Goal: Task Accomplishment & Management: Manage account settings

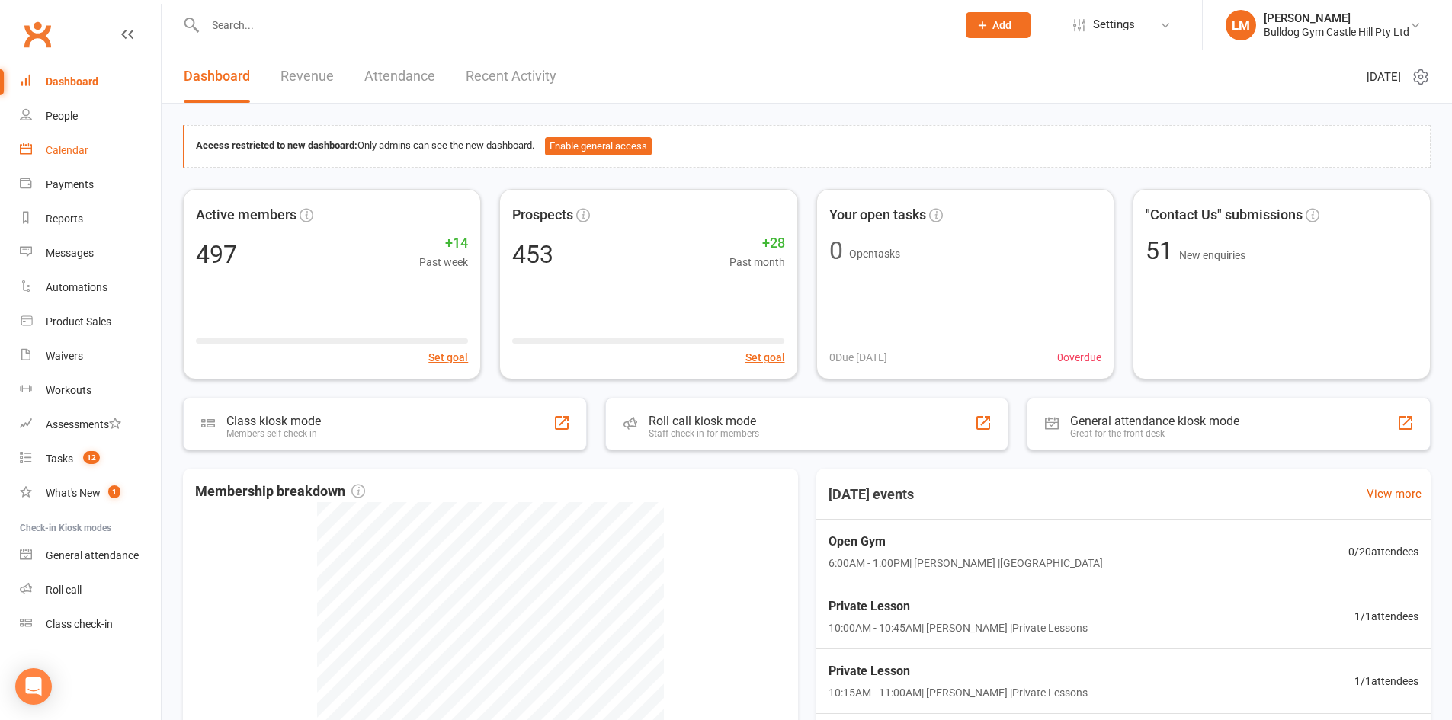
click at [53, 143] on link "Calendar" at bounding box center [90, 150] width 141 height 34
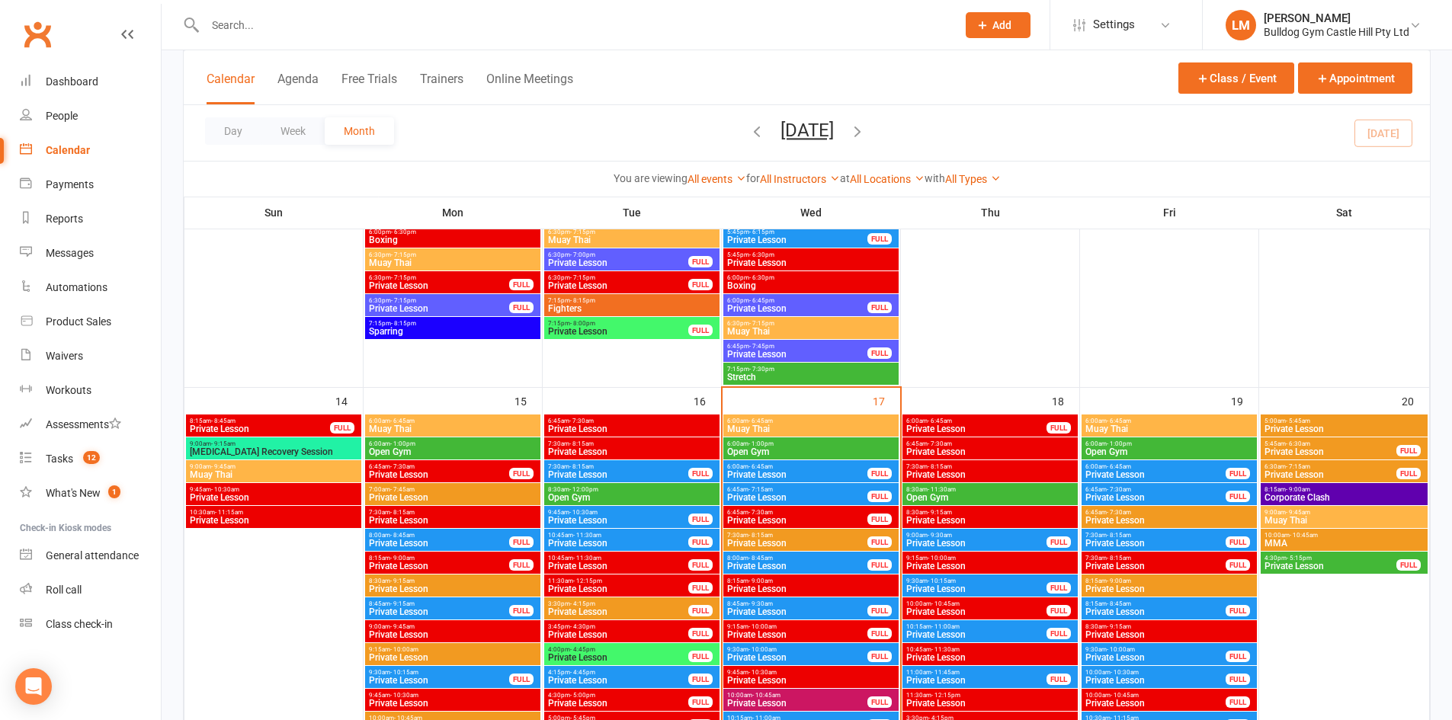
scroll to position [1524, 0]
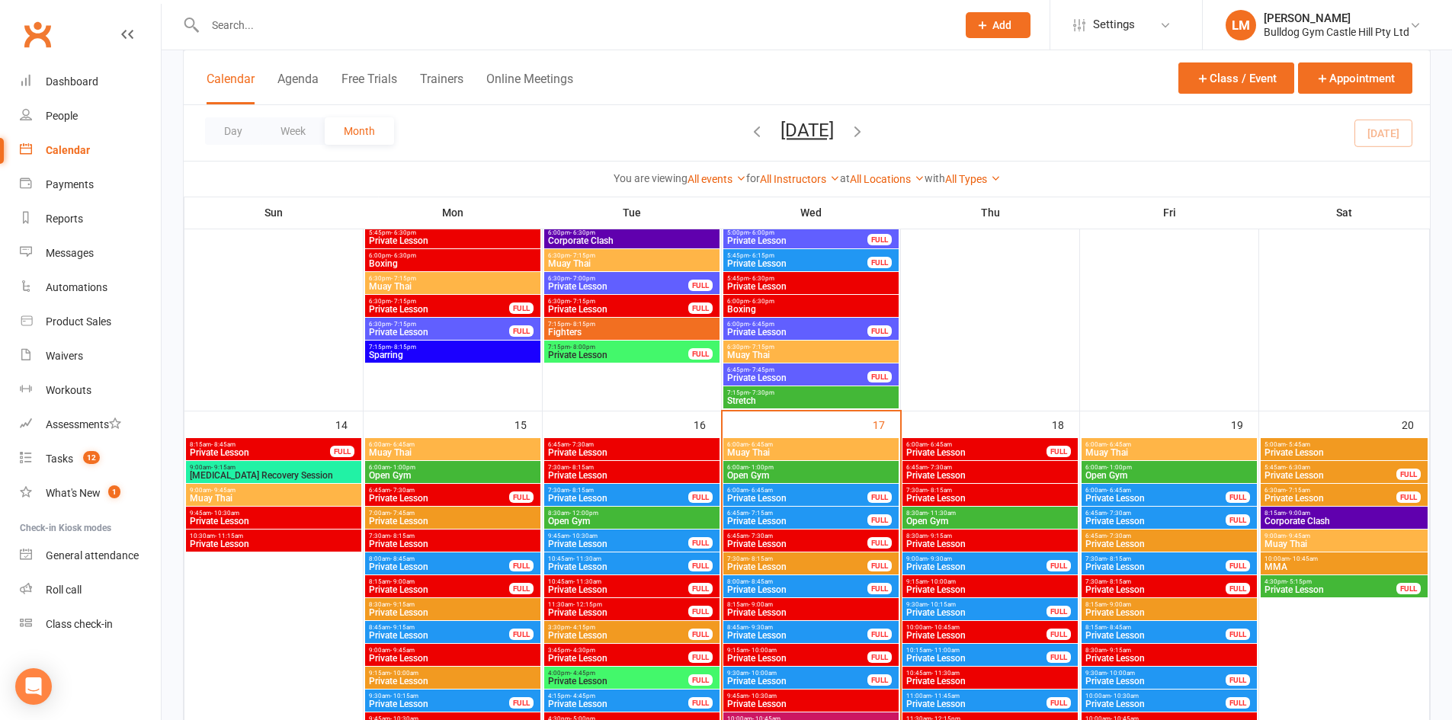
click at [1124, 553] on div "7:30am - 8:15am Private Lesson FULL" at bounding box center [1169, 564] width 175 height 22
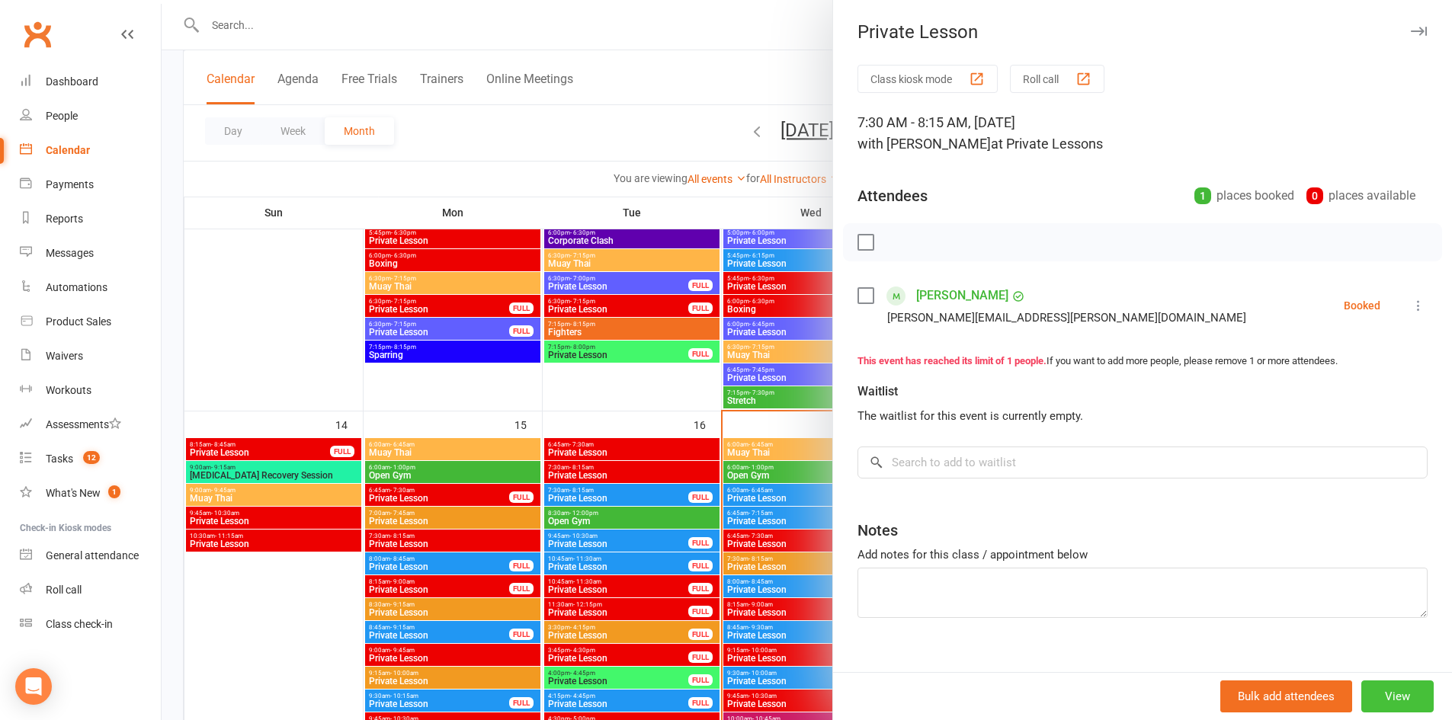
click at [1361, 694] on button "View" at bounding box center [1397, 697] width 72 height 32
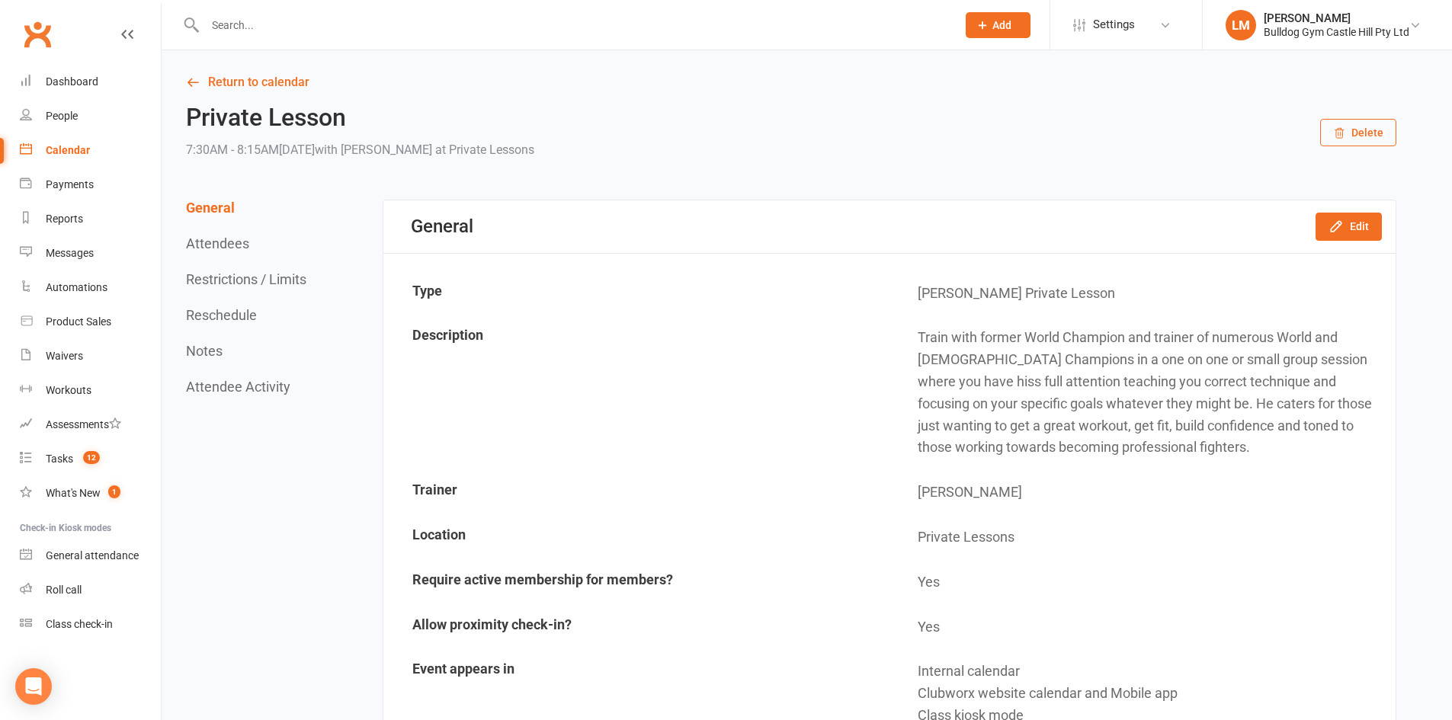
click at [1364, 133] on button "Delete" at bounding box center [1358, 132] width 76 height 27
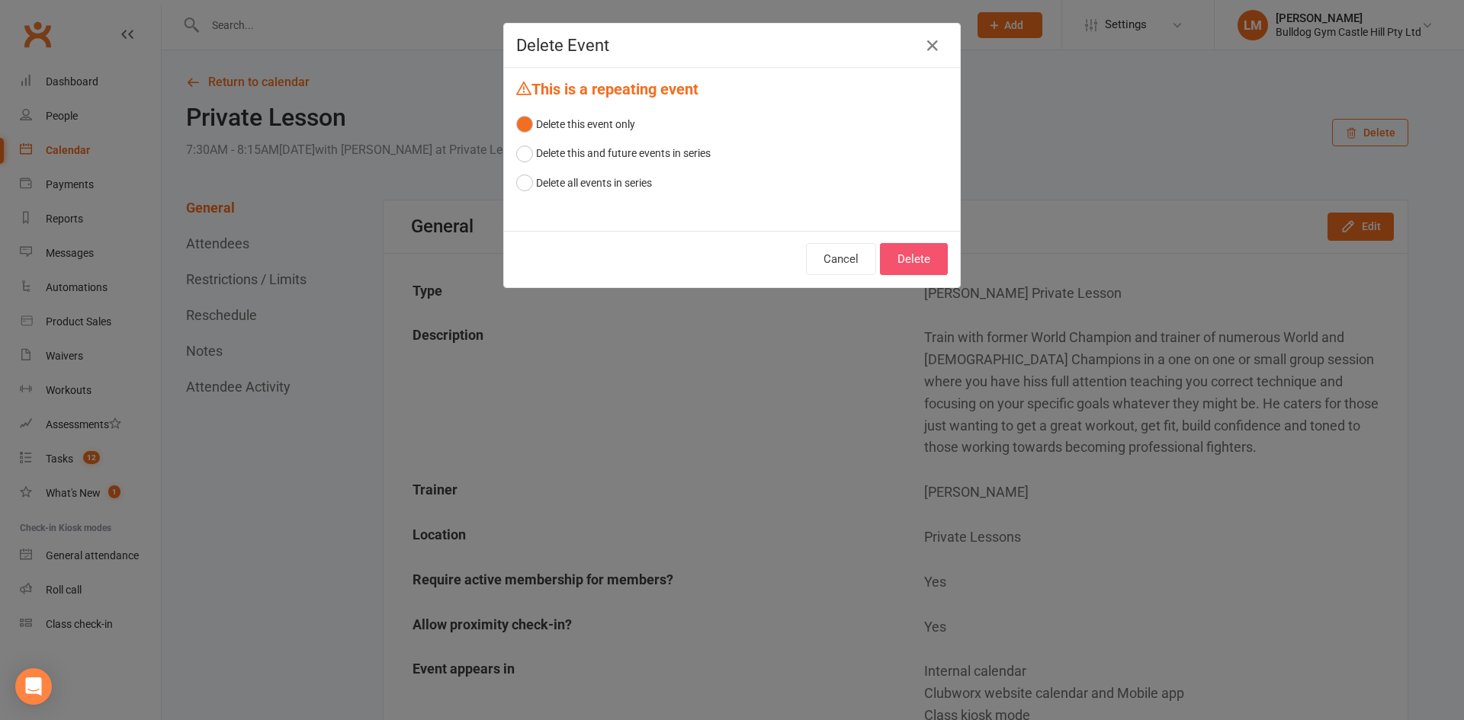
click at [927, 257] on button "Delete" at bounding box center [914, 259] width 68 height 32
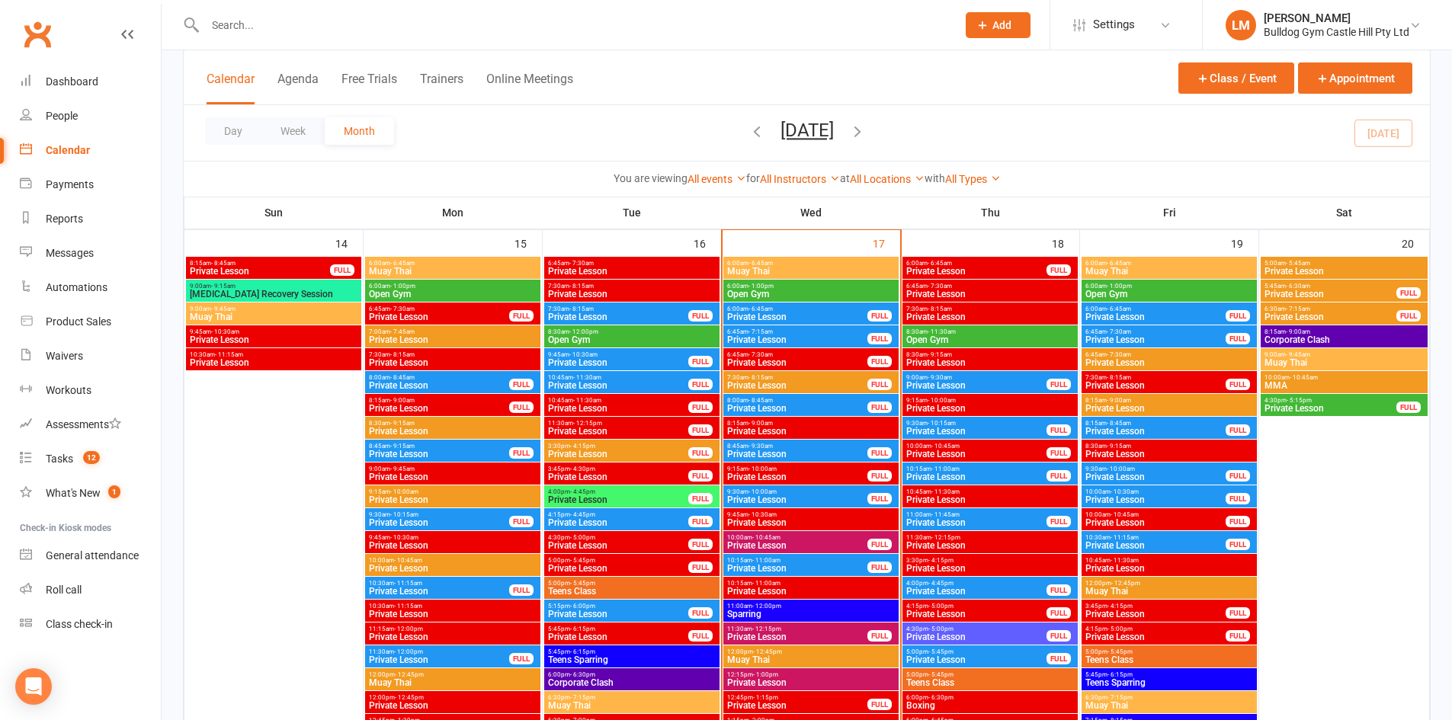
scroll to position [1677, 0]
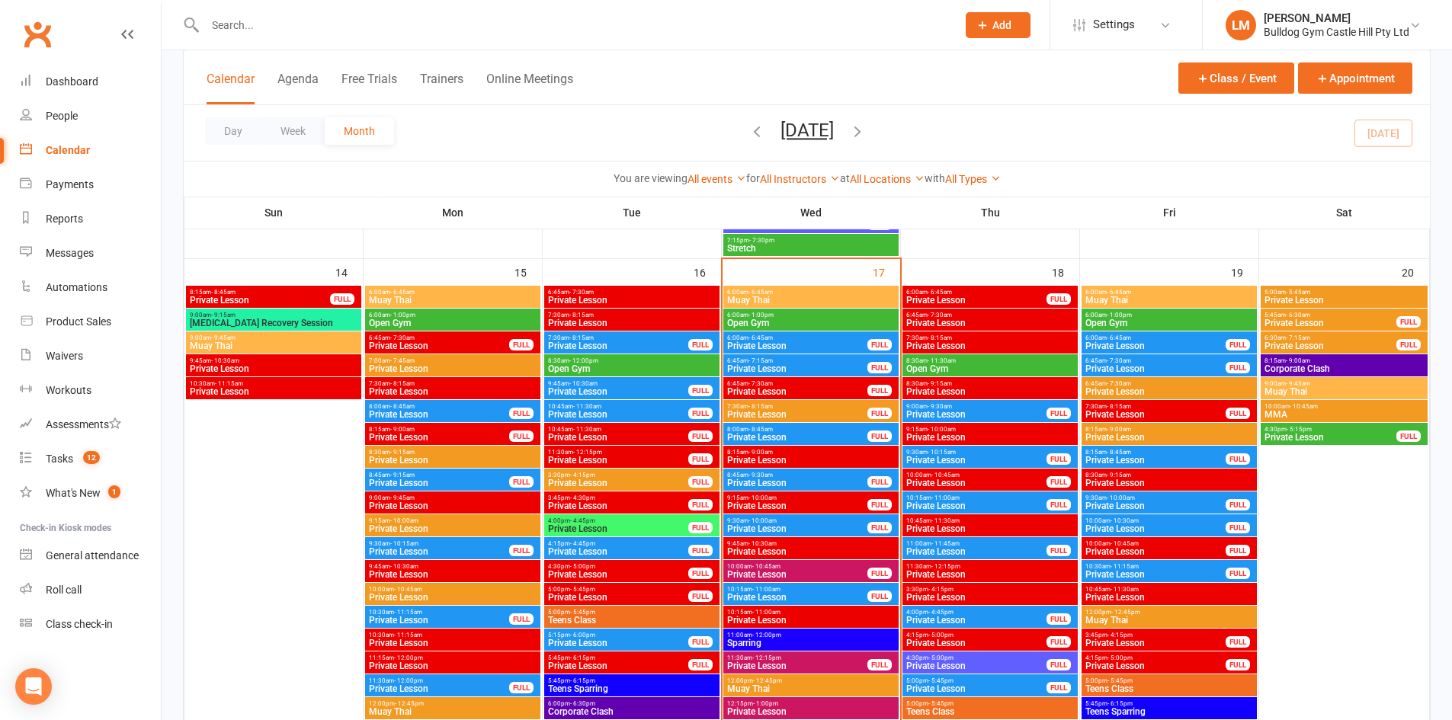
click at [1101, 451] on span "8:15am - 8:45am" at bounding box center [1156, 452] width 142 height 7
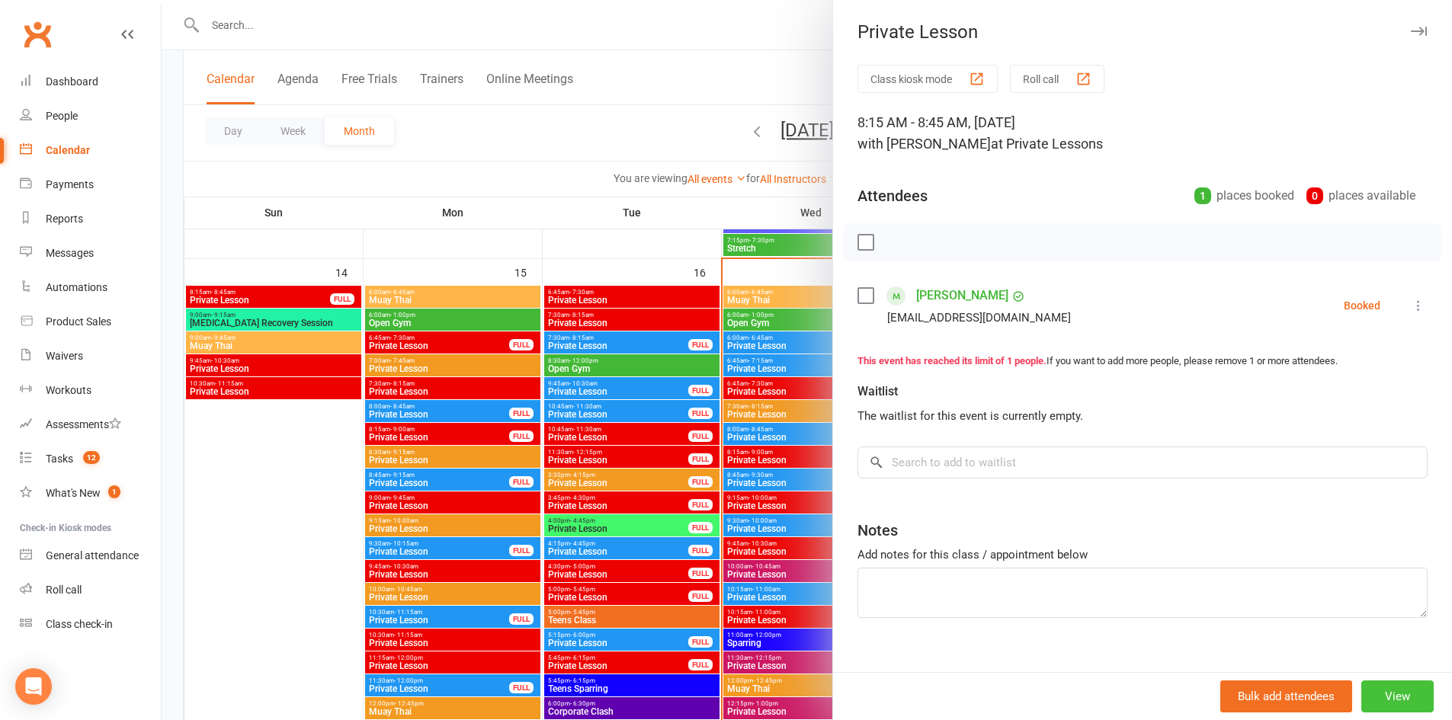
click at [1380, 705] on button "View" at bounding box center [1397, 697] width 72 height 32
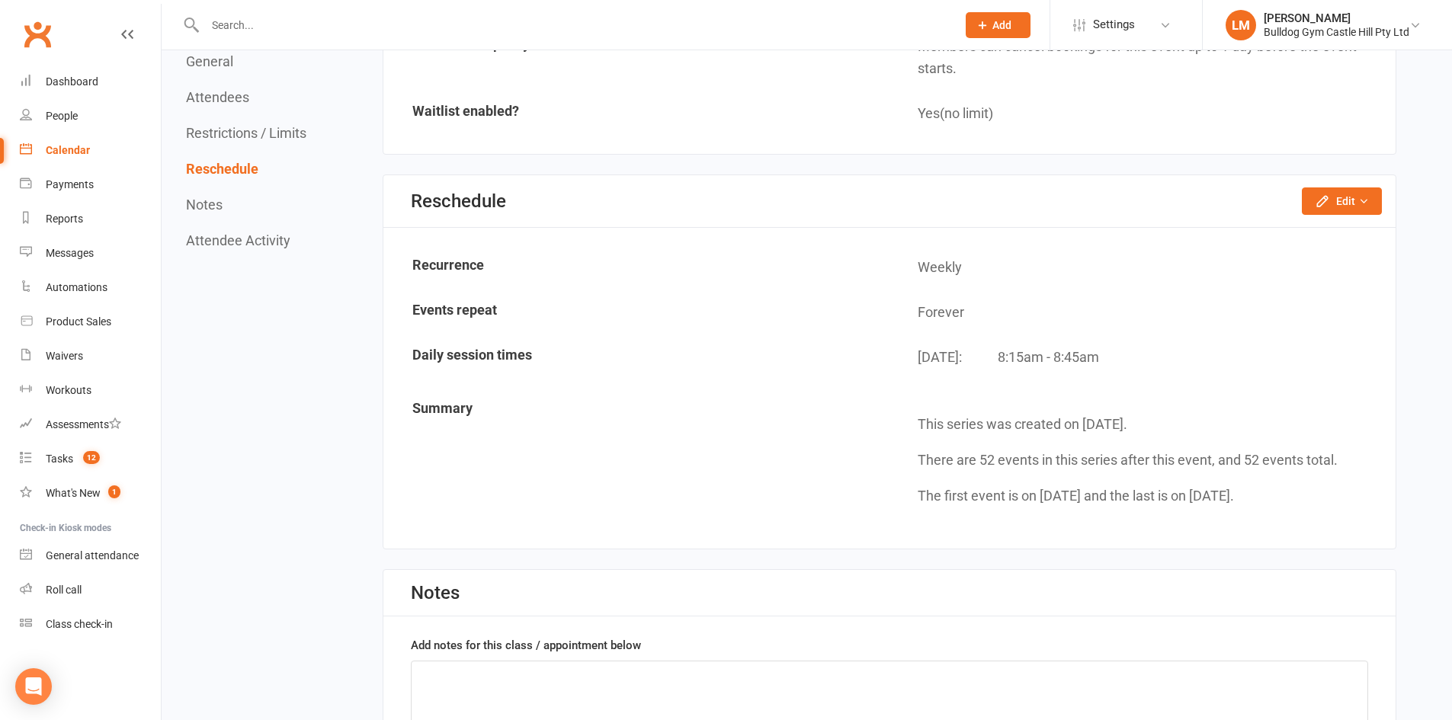
scroll to position [1415, 0]
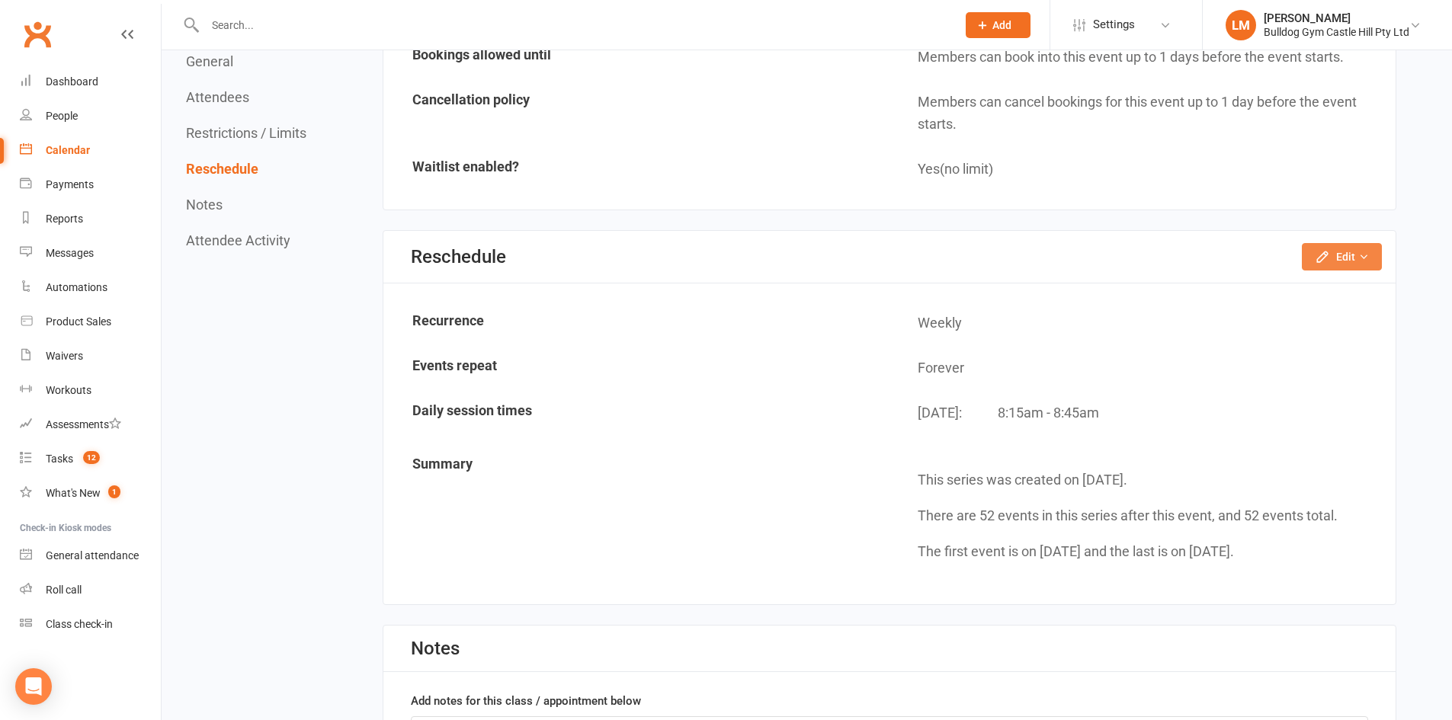
click at [1311, 251] on button "Edit" at bounding box center [1342, 256] width 80 height 27
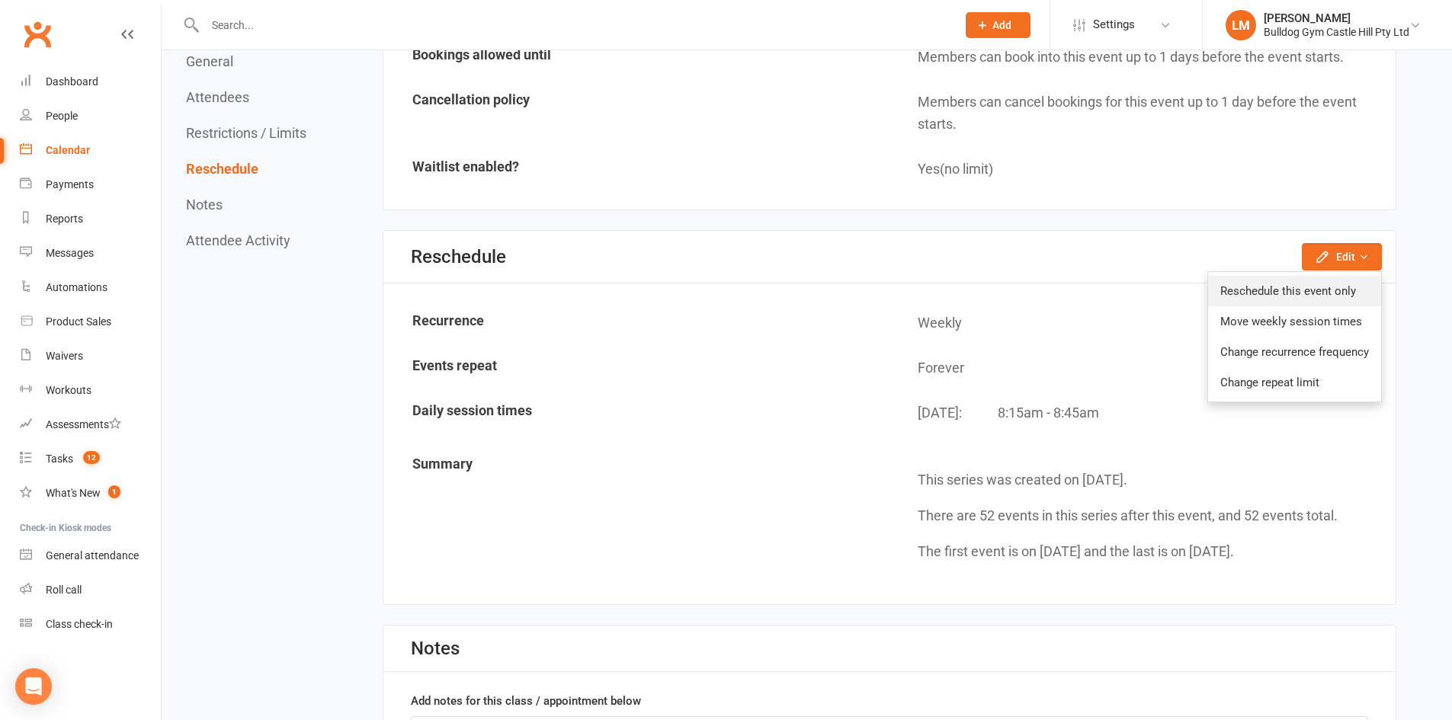
click at [1294, 286] on link "Reschedule this event only" at bounding box center [1294, 291] width 173 height 30
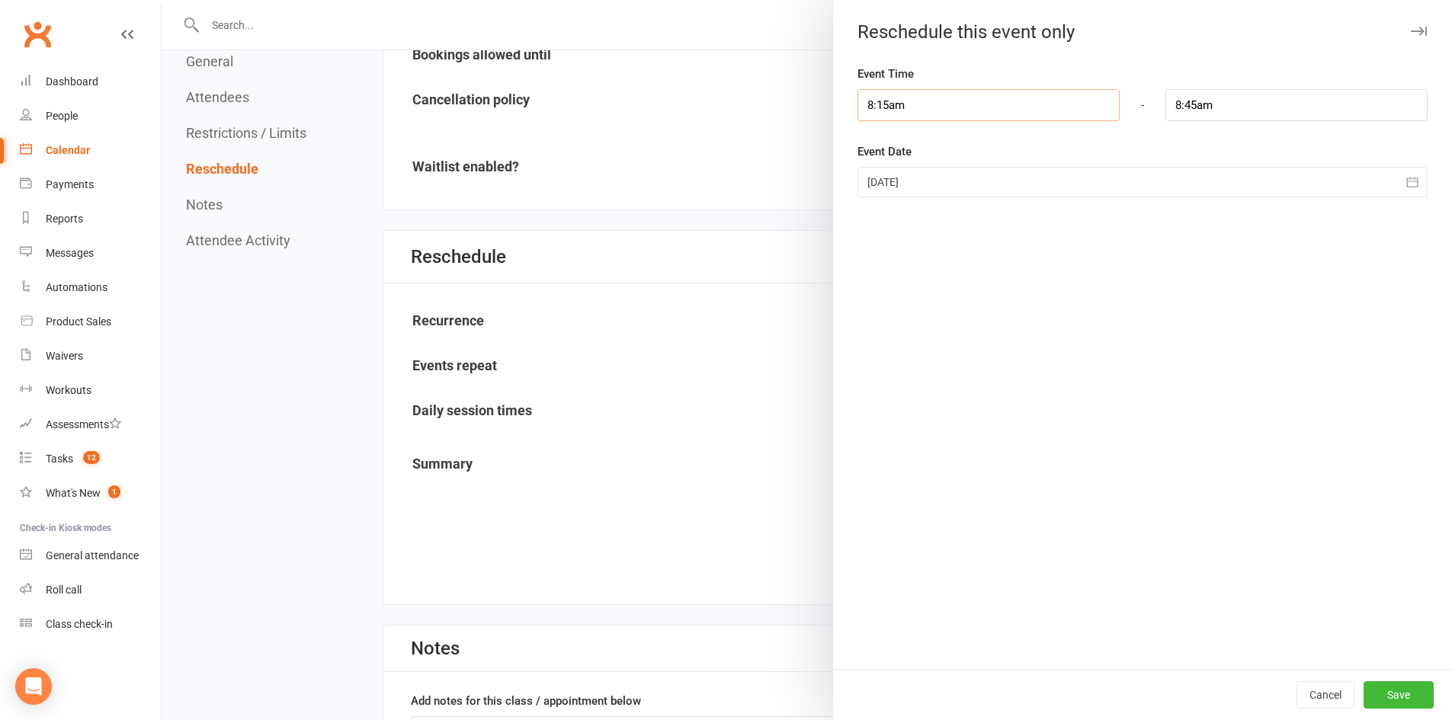
click at [965, 97] on input "8:15am" at bounding box center [989, 105] width 262 height 32
type input "7:30am"
type input "8:00am"
click at [882, 168] on li "7:30am" at bounding box center [894, 163] width 73 height 23
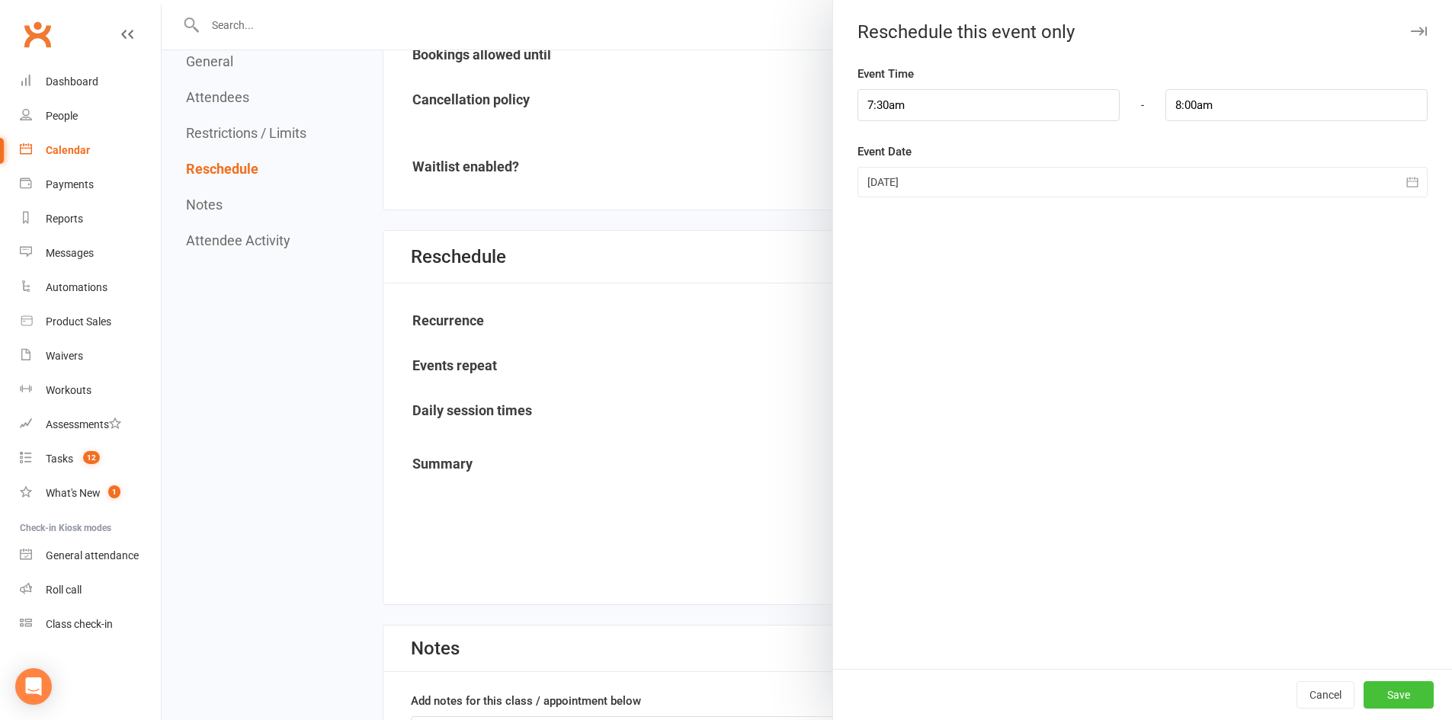
click at [1382, 696] on button "Save" at bounding box center [1399, 694] width 70 height 27
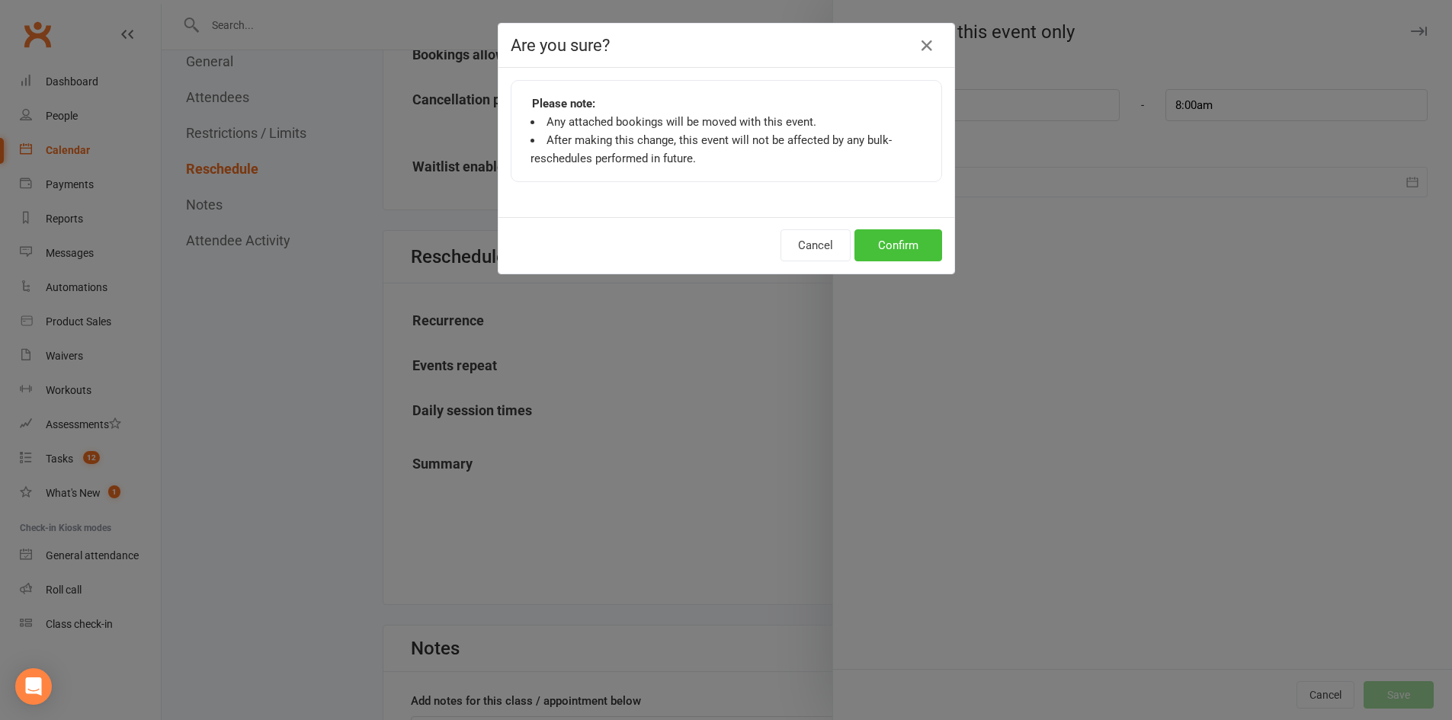
drag, startPoint x: 879, startPoint y: 232, endPoint x: 866, endPoint y: 222, distance: 16.3
click at [878, 232] on button "Confirm" at bounding box center [898, 245] width 88 height 32
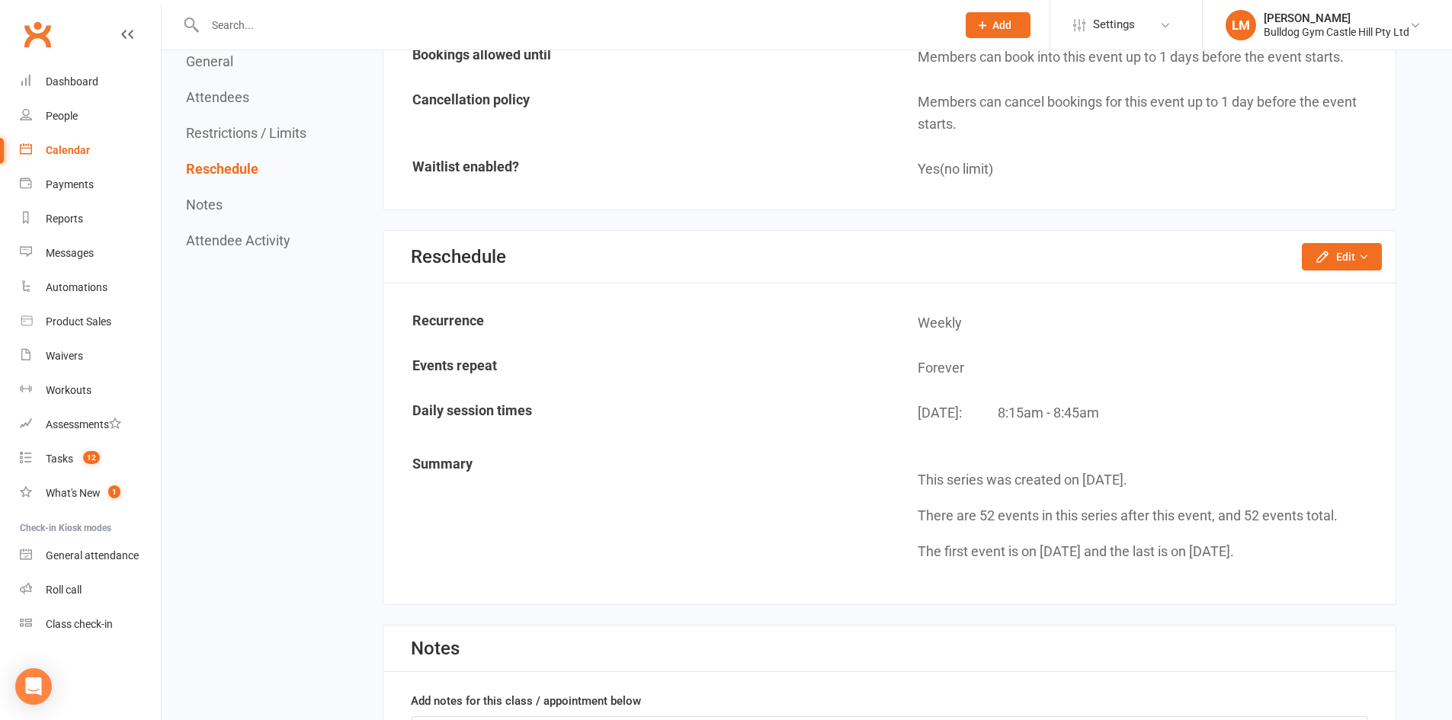
click at [62, 149] on div "Calendar" at bounding box center [68, 150] width 44 height 12
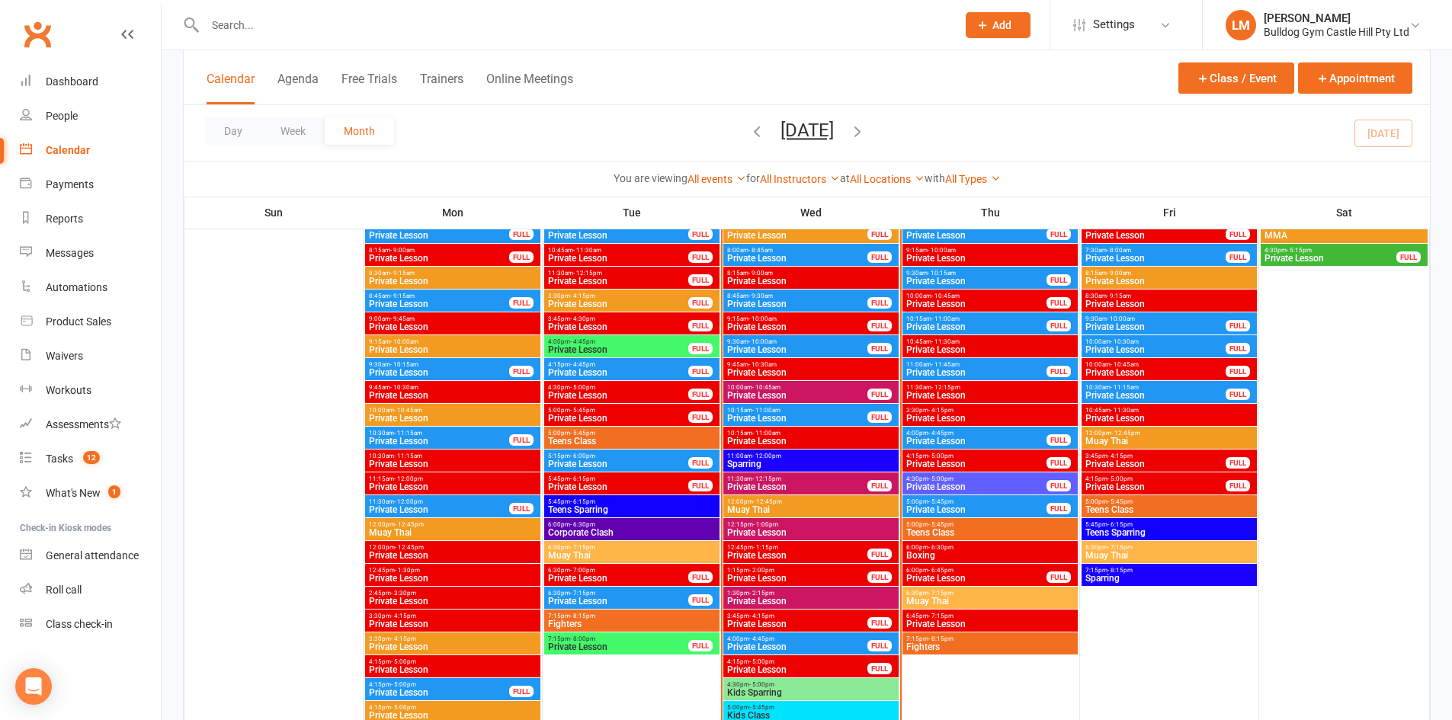
scroll to position [1829, 0]
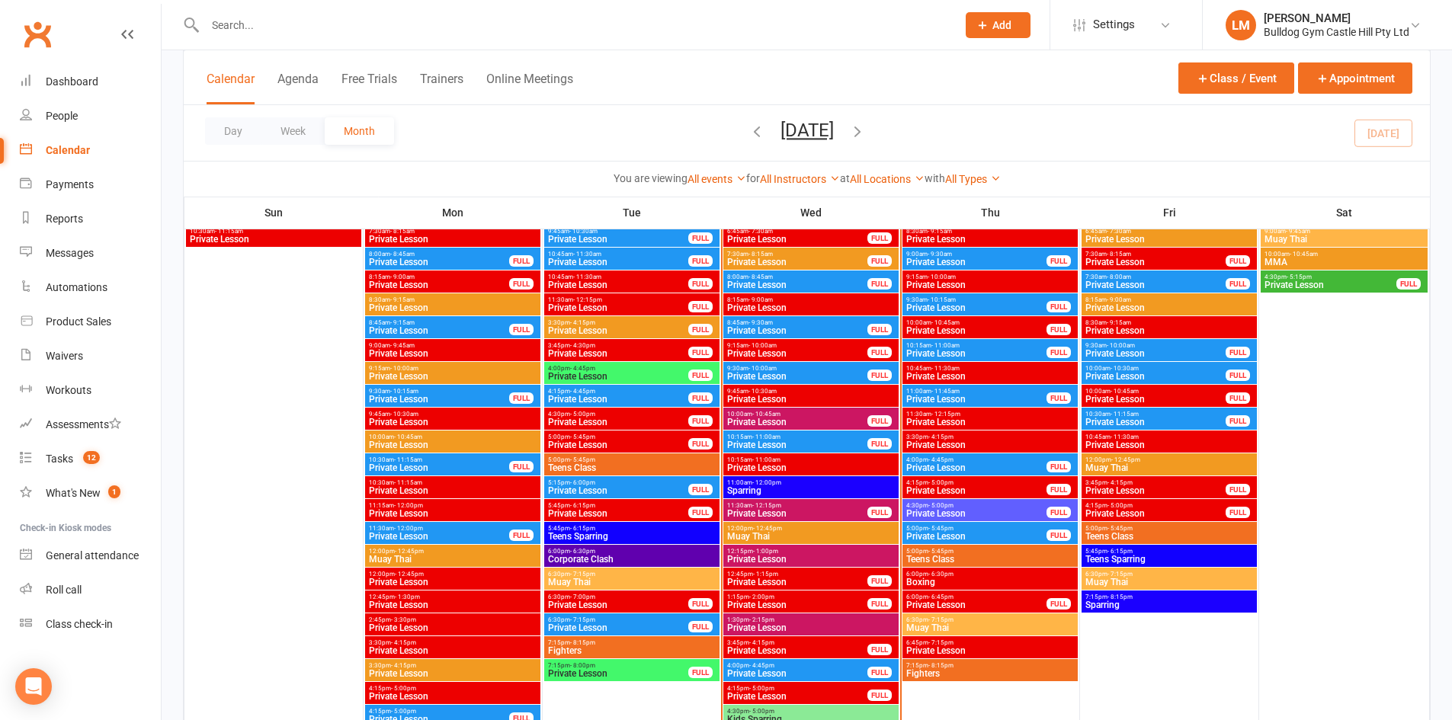
click at [938, 503] on span "- 5:00pm" at bounding box center [940, 505] width 25 height 7
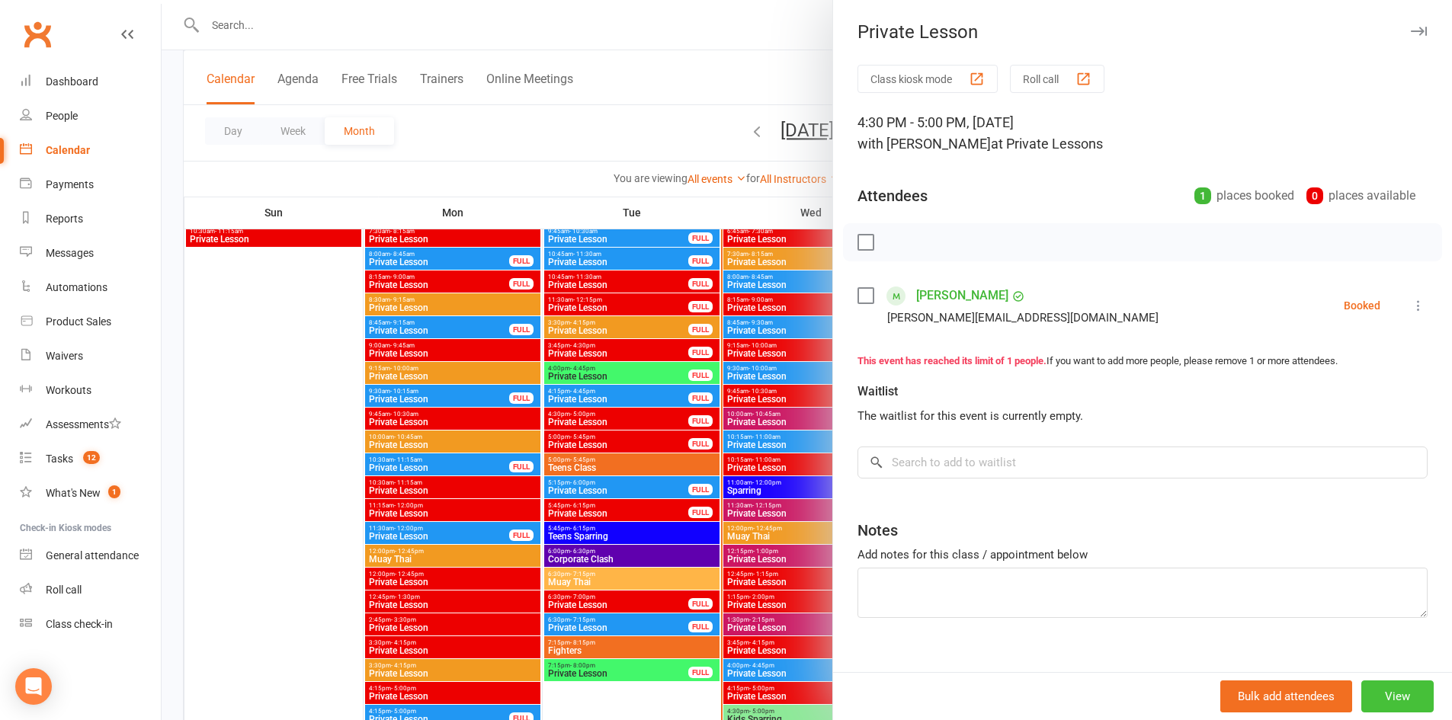
click at [1361, 684] on button "View" at bounding box center [1397, 697] width 72 height 32
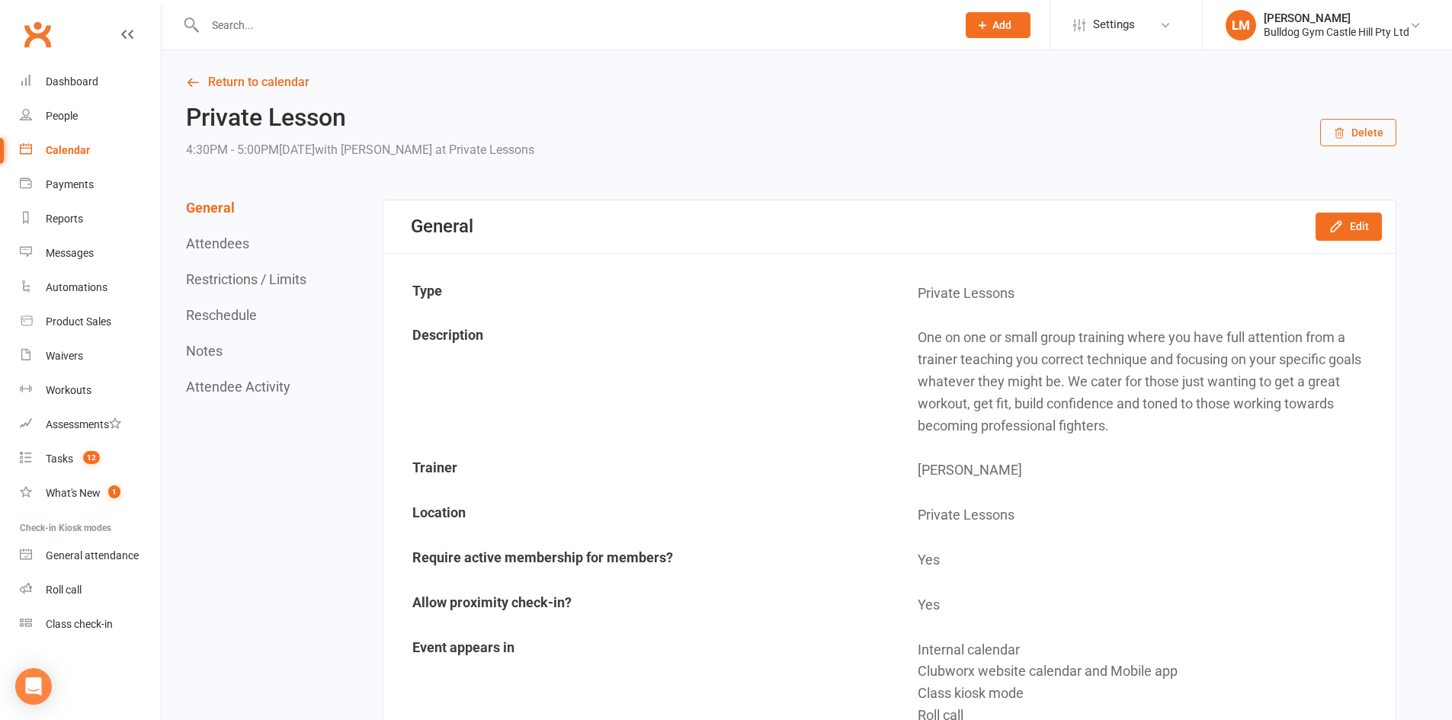
click at [1353, 136] on button "Delete" at bounding box center [1358, 132] width 76 height 27
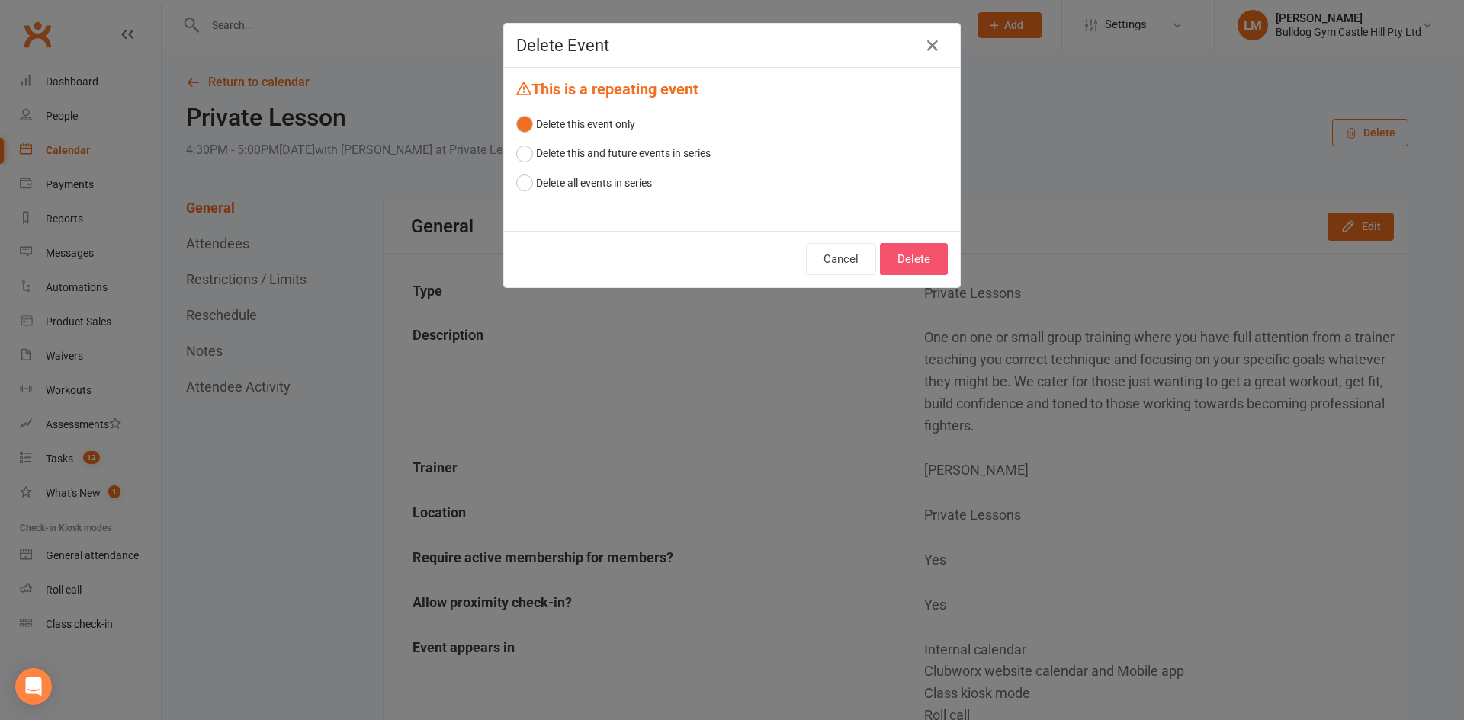
click at [906, 269] on button "Delete" at bounding box center [914, 259] width 68 height 32
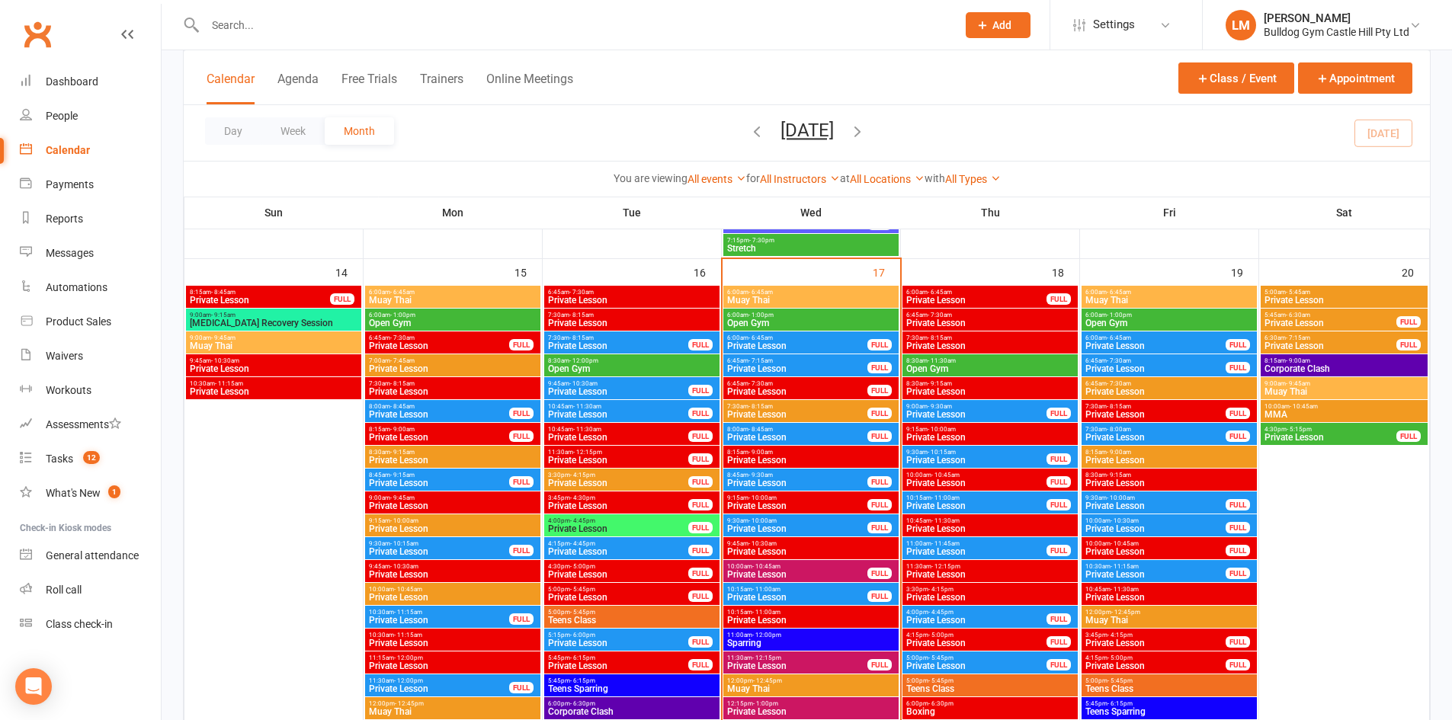
scroll to position [1753, 0]
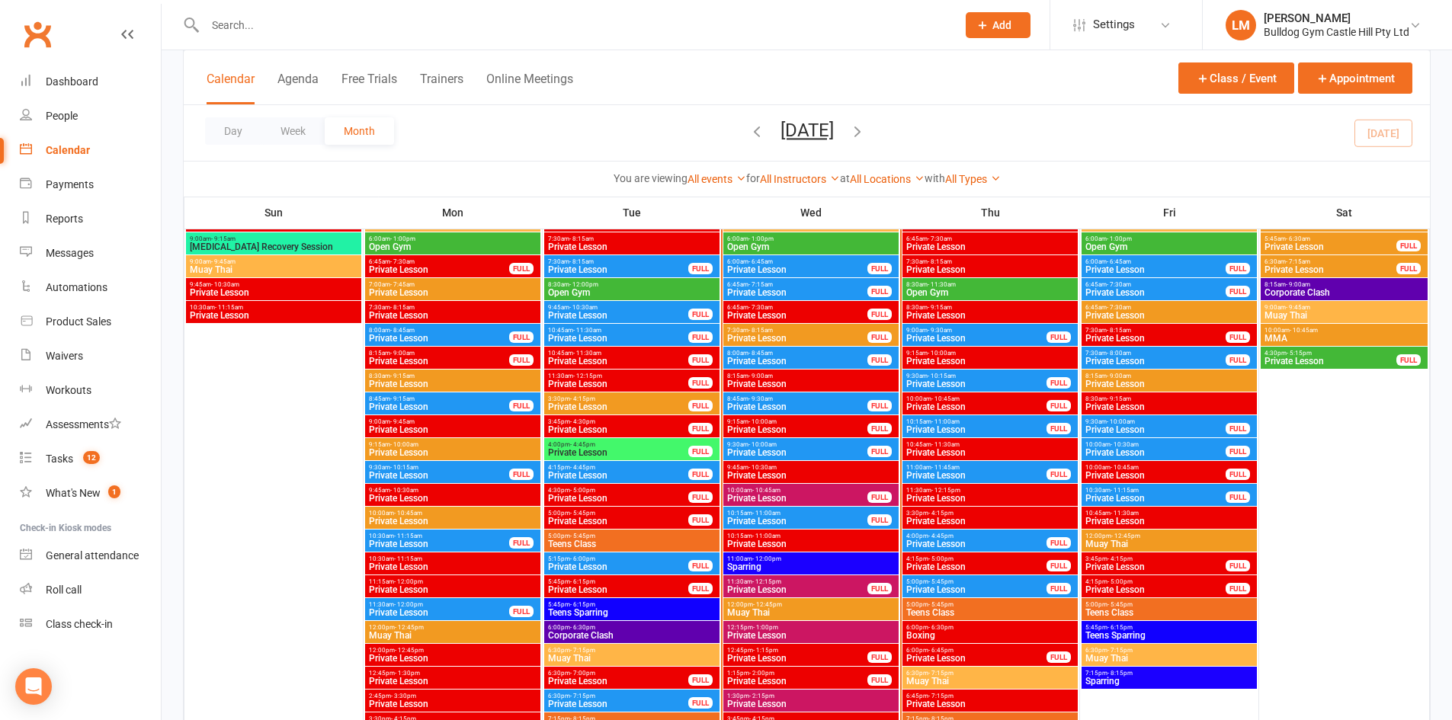
click at [1110, 455] on span "Private Lesson" at bounding box center [1156, 452] width 142 height 9
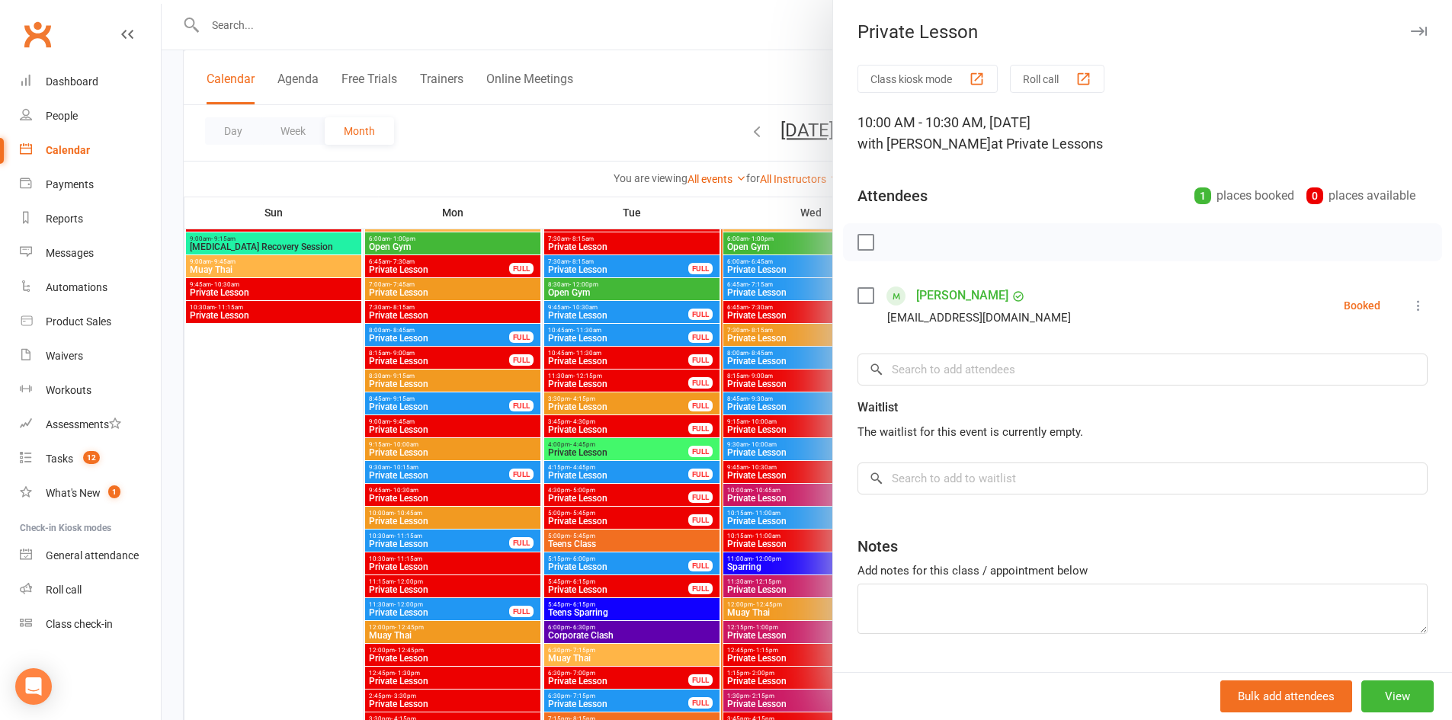
click at [1409, 35] on button "button" at bounding box center [1418, 31] width 18 height 18
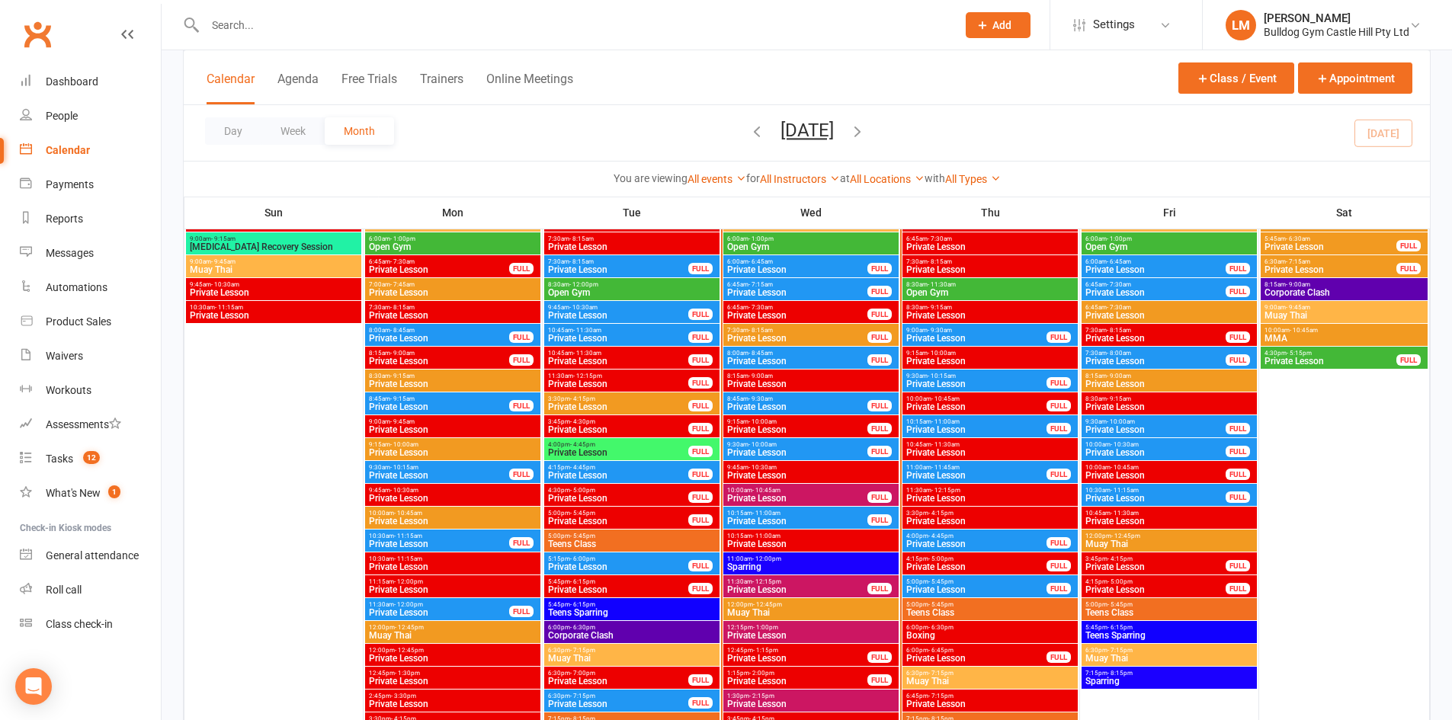
click at [1115, 502] on span "Private Lesson" at bounding box center [1156, 498] width 142 height 9
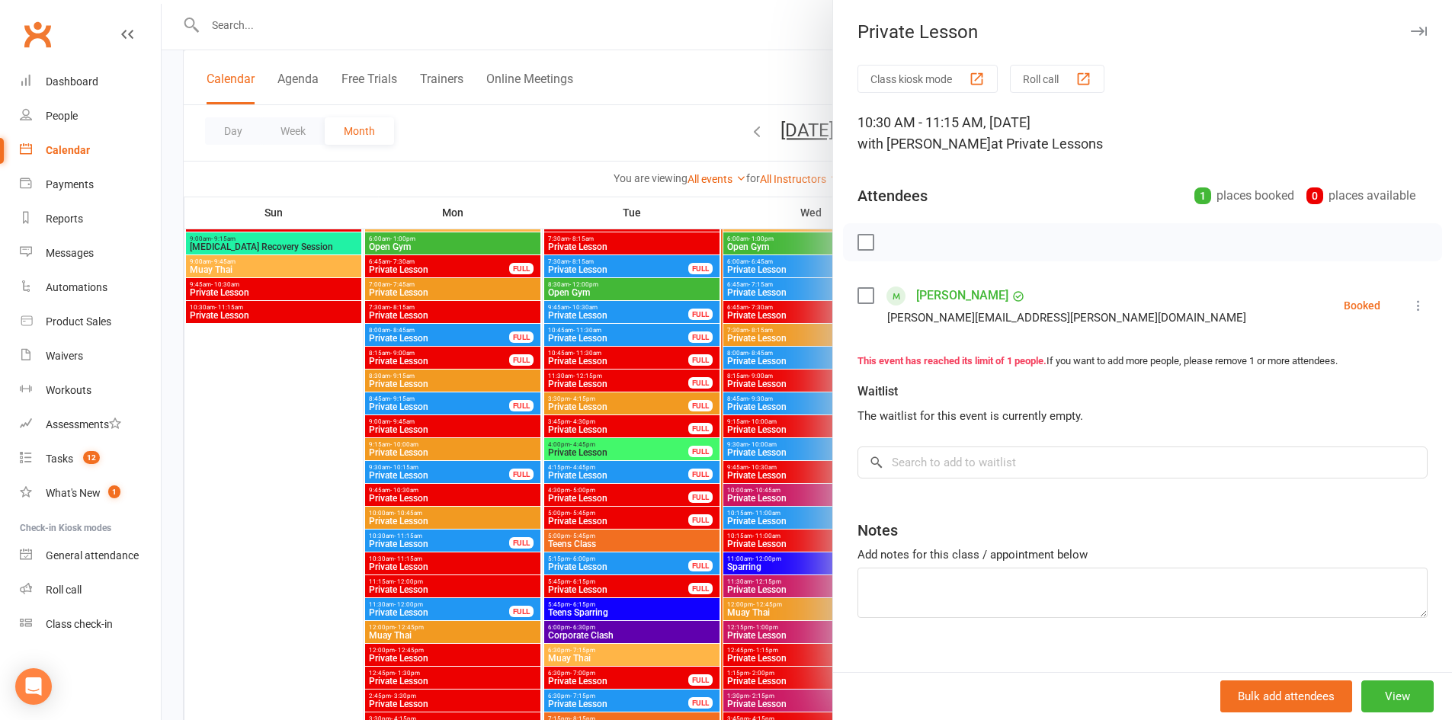
click at [1409, 37] on button "button" at bounding box center [1418, 31] width 18 height 18
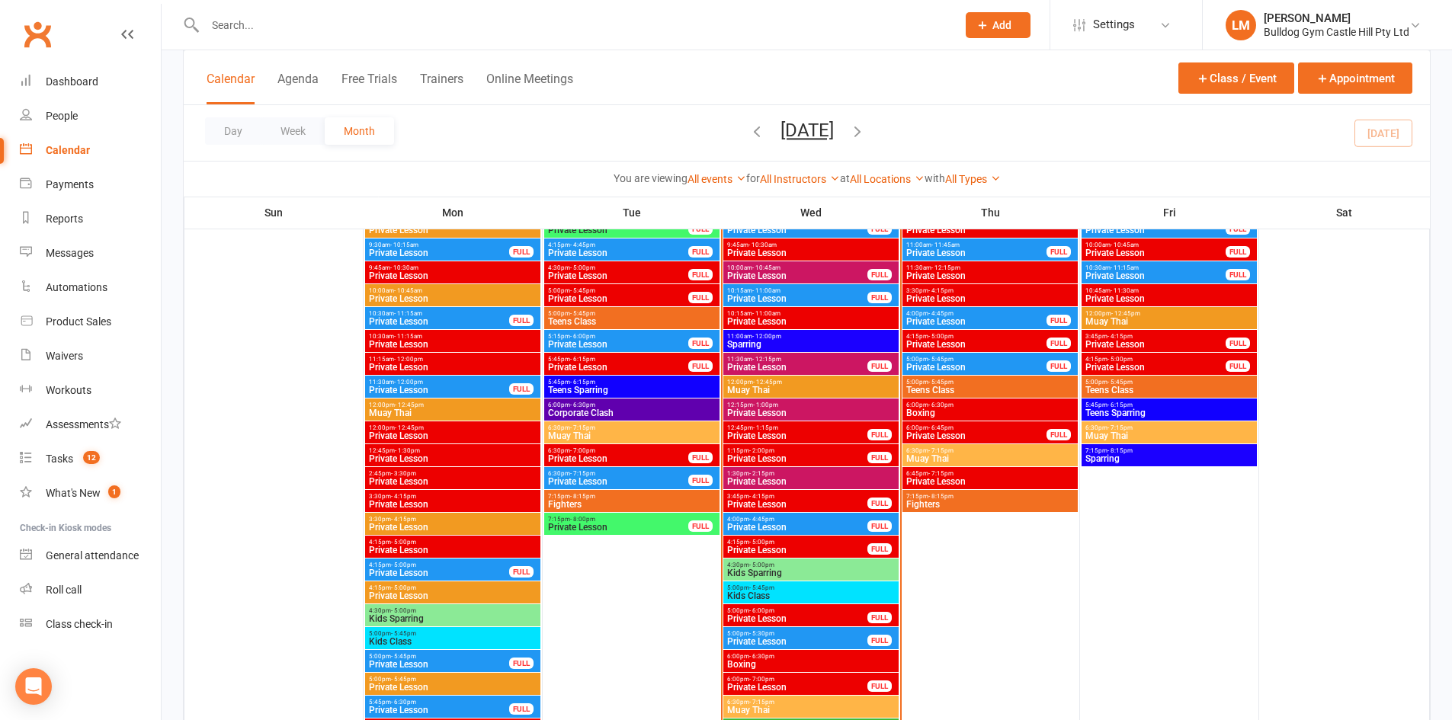
scroll to position [2058, 0]
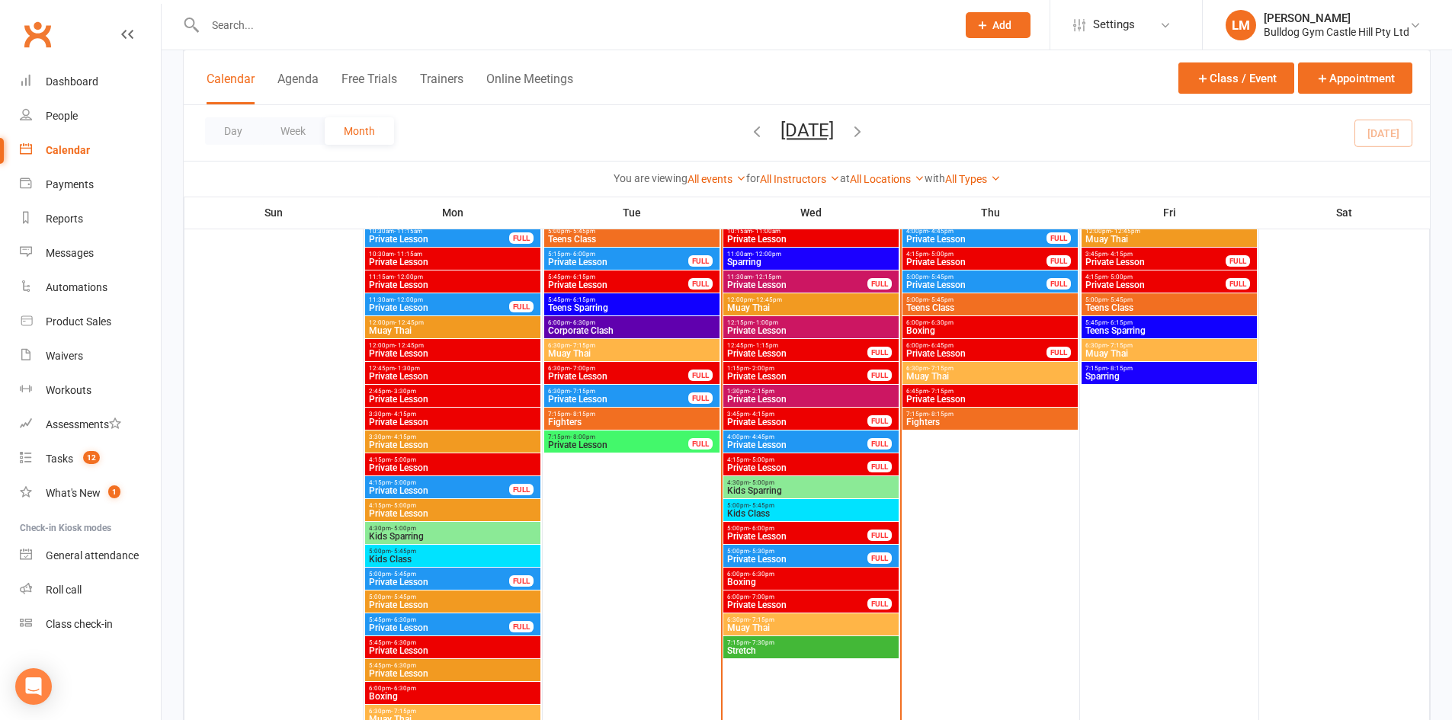
click at [771, 558] on span "Private Lesson" at bounding box center [797, 559] width 142 height 9
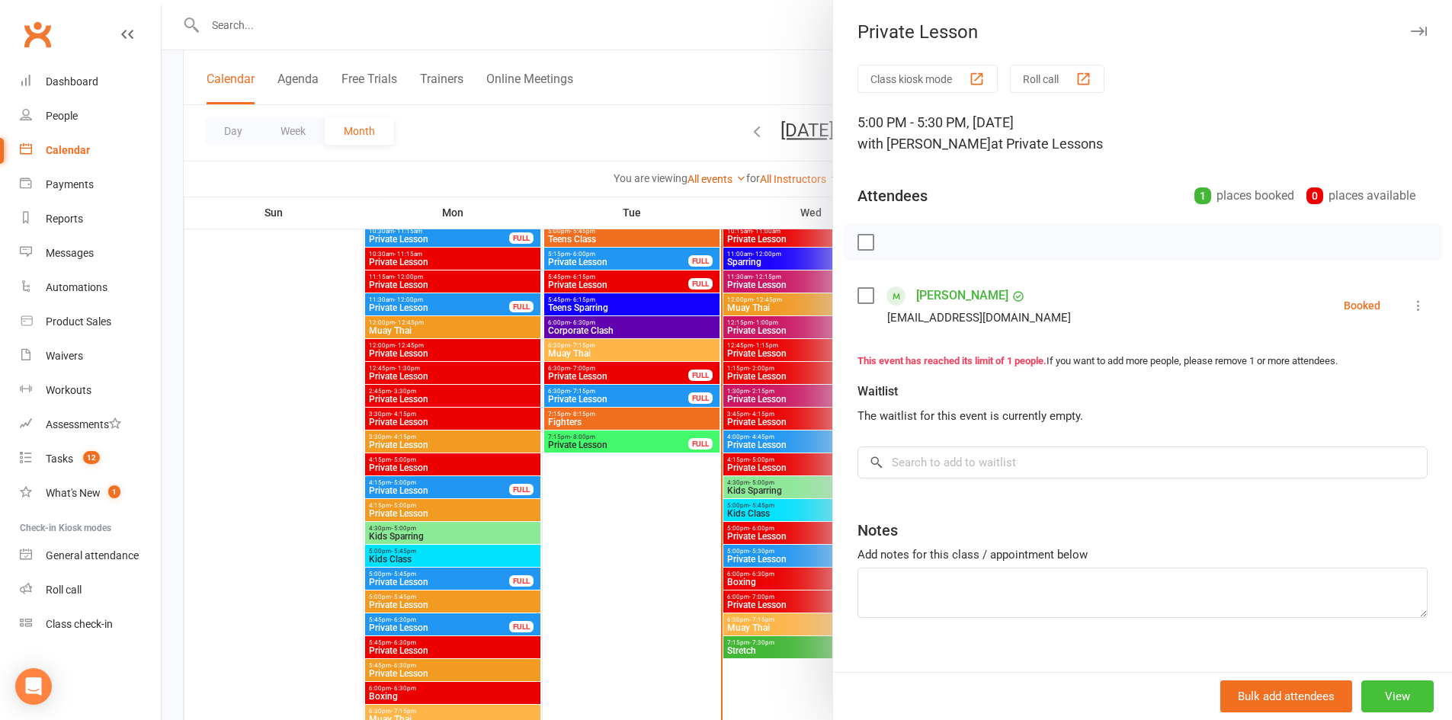
click at [1371, 700] on button "View" at bounding box center [1397, 697] width 72 height 32
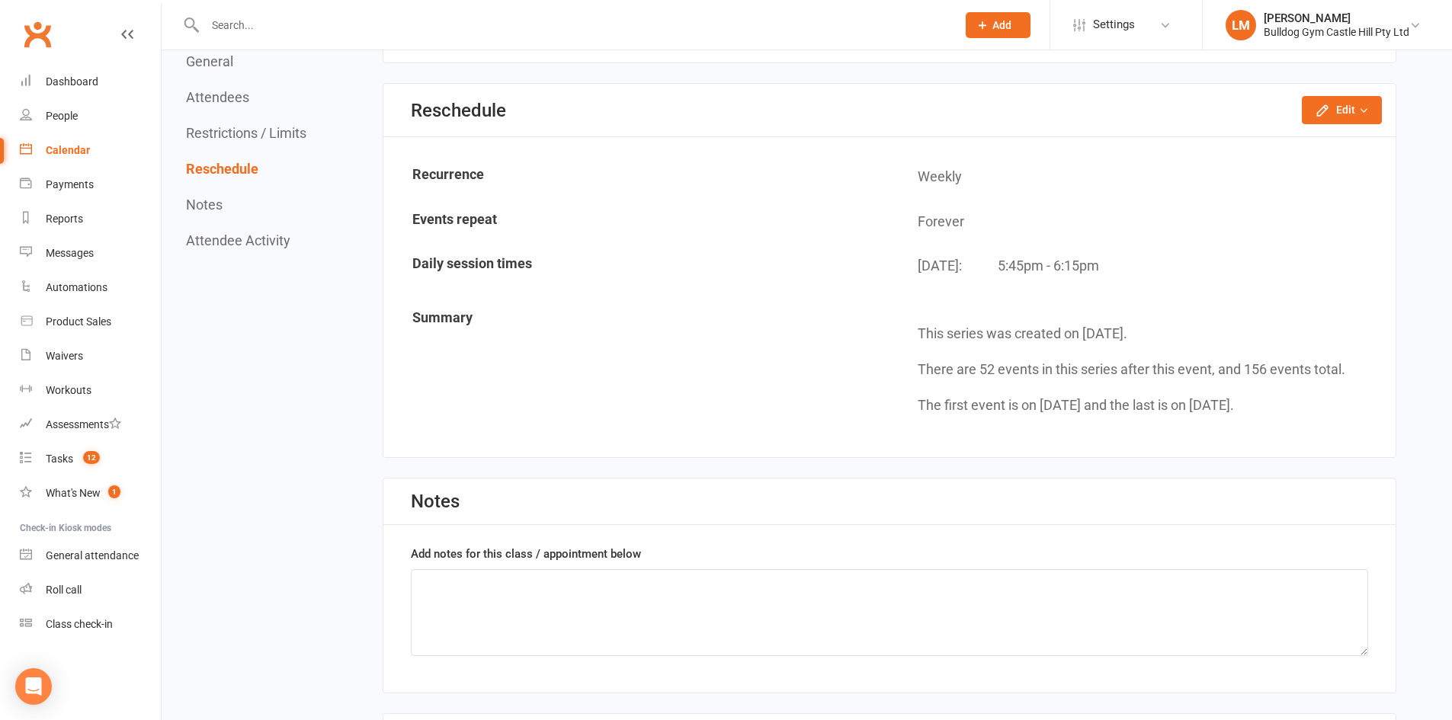
scroll to position [1524, 0]
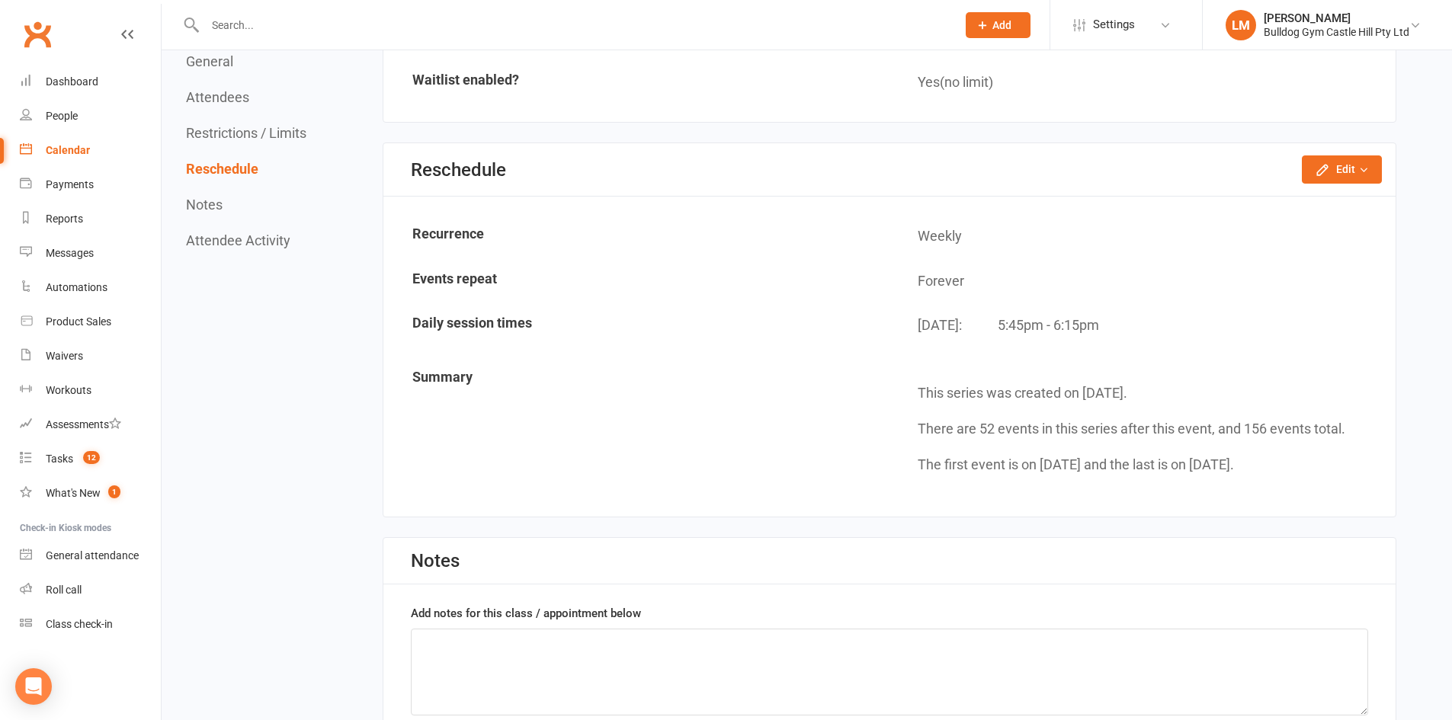
click at [1363, 191] on div "Reschedule Edit Reschedule this event only Change repeat limit" at bounding box center [889, 169] width 1012 height 53
click at [1358, 176] on button "Edit" at bounding box center [1342, 168] width 80 height 27
click at [1348, 204] on link "Reschedule this event only" at bounding box center [1301, 204] width 160 height 30
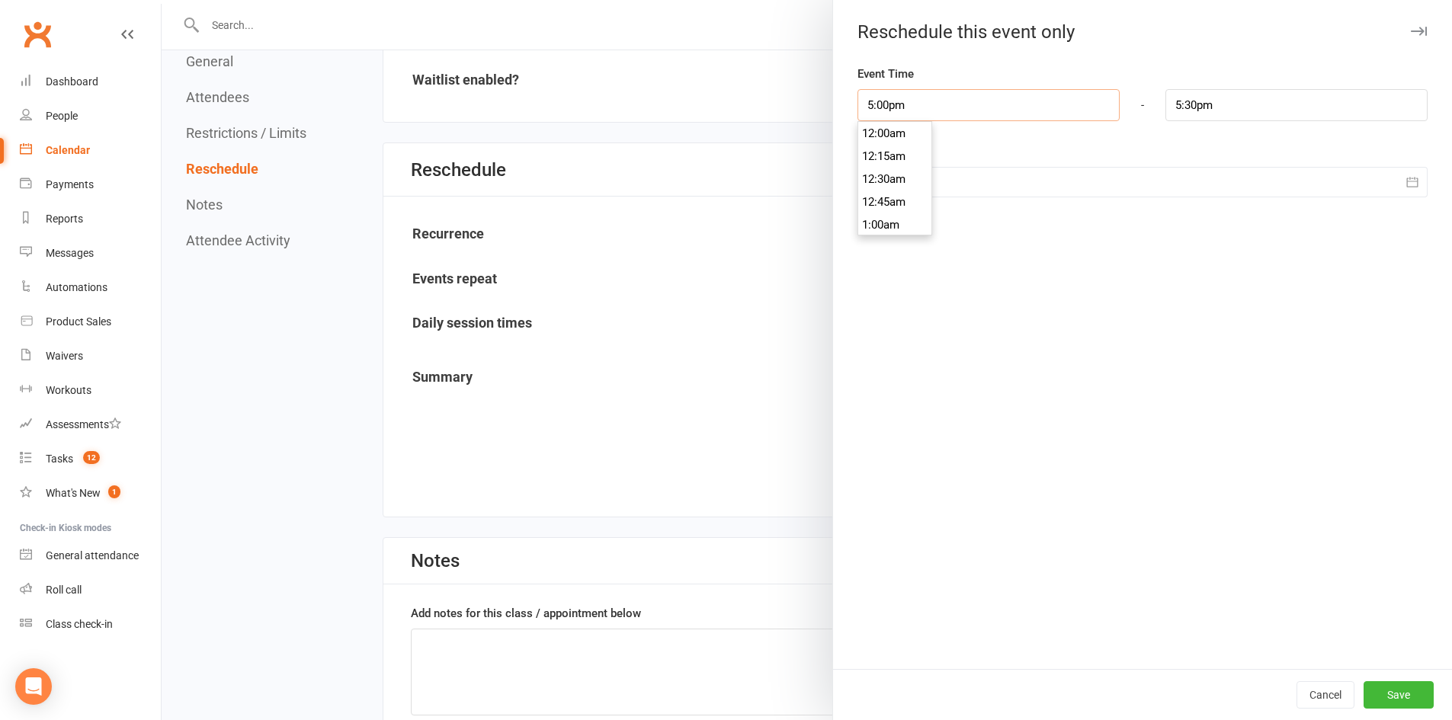
click at [906, 103] on input "5:00pm" at bounding box center [989, 105] width 262 height 32
type input "4:45pm"
type input "5:15pm"
click at [896, 139] on li "4:45pm" at bounding box center [894, 133] width 73 height 23
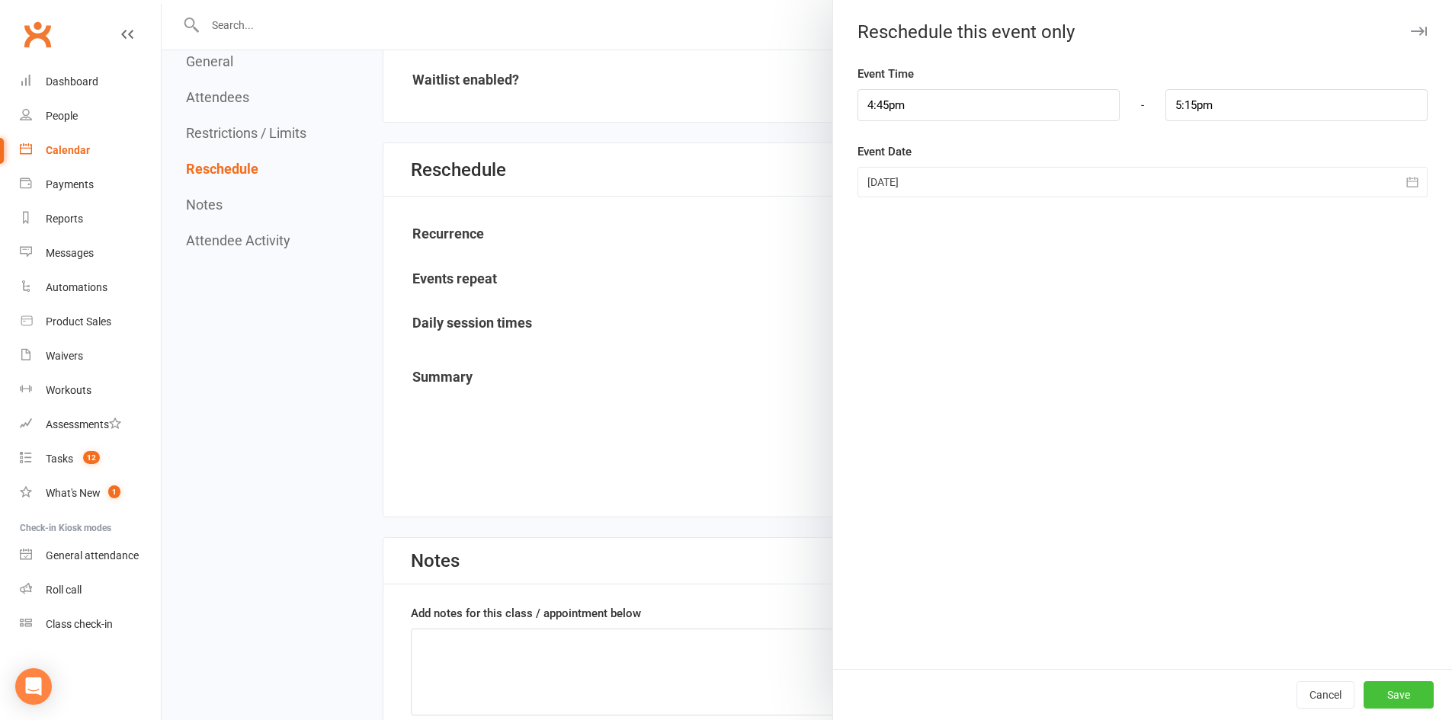
click at [1382, 704] on button "Save" at bounding box center [1399, 694] width 70 height 27
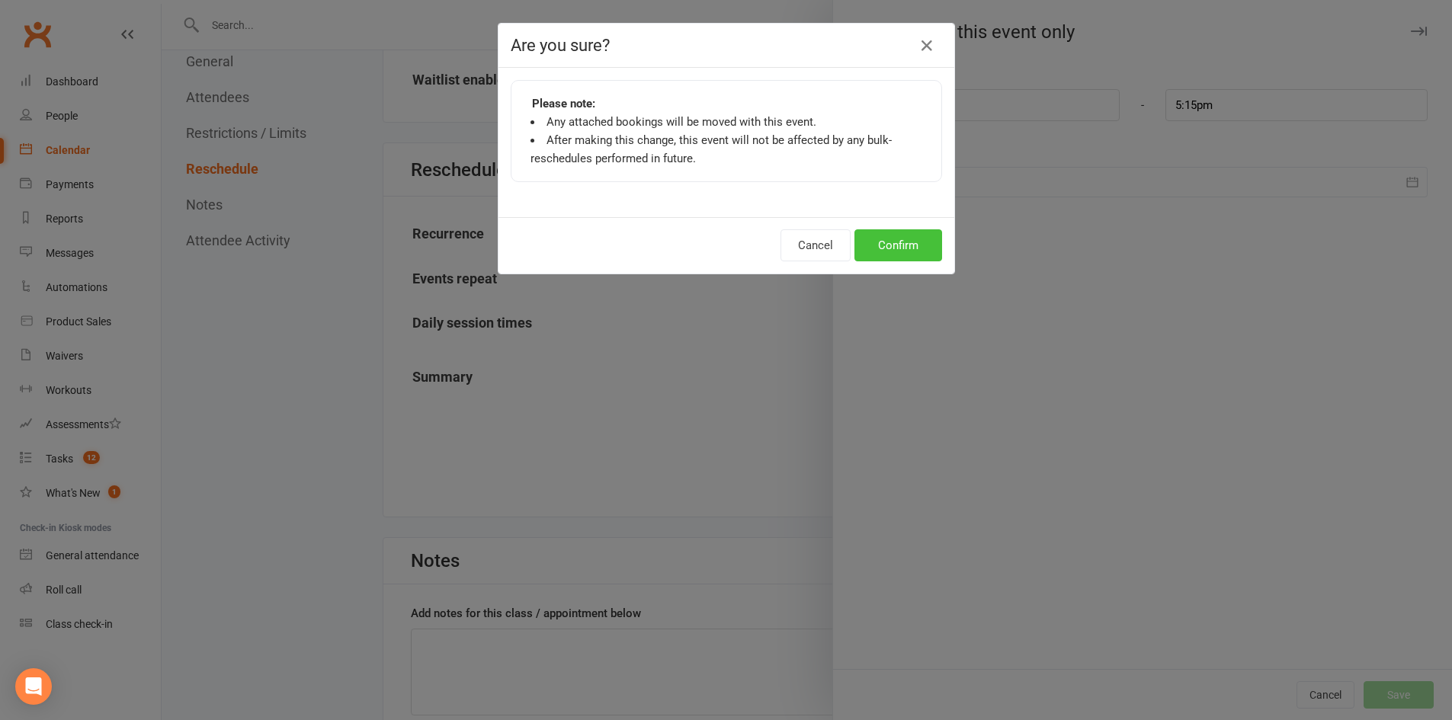
click at [871, 241] on button "Confirm" at bounding box center [898, 245] width 88 height 32
